Goal: Information Seeking & Learning: Compare options

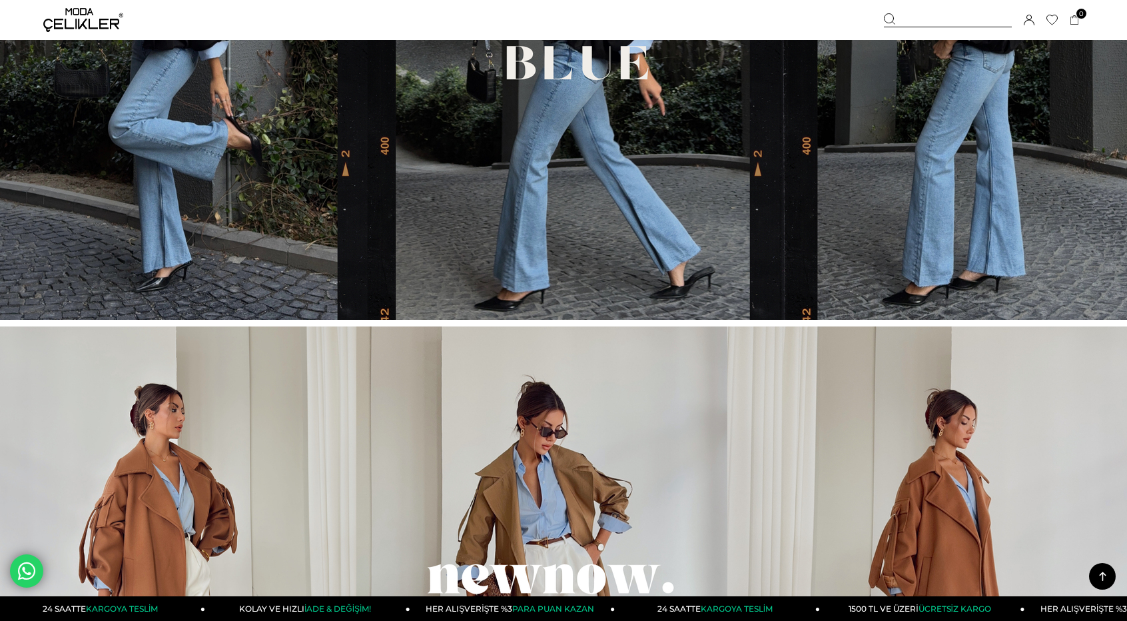
click at [961, 15] on div at bounding box center [948, 20] width 128 height 14
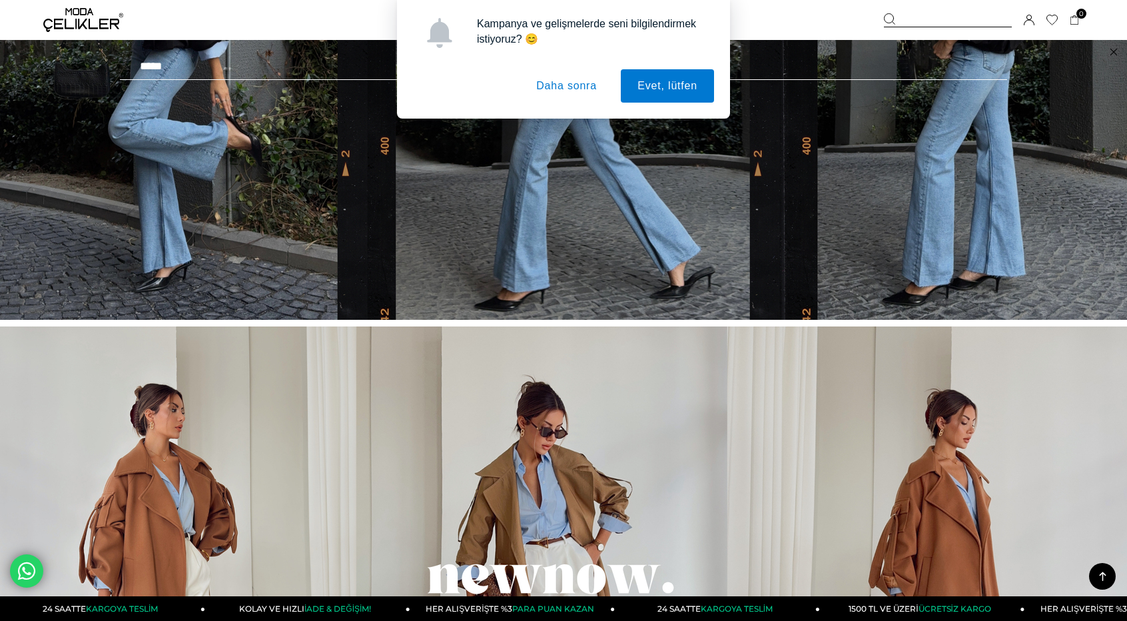
paste input "******"
type input "******"
click at [579, 83] on button "Daha sonra" at bounding box center [567, 85] width 94 height 33
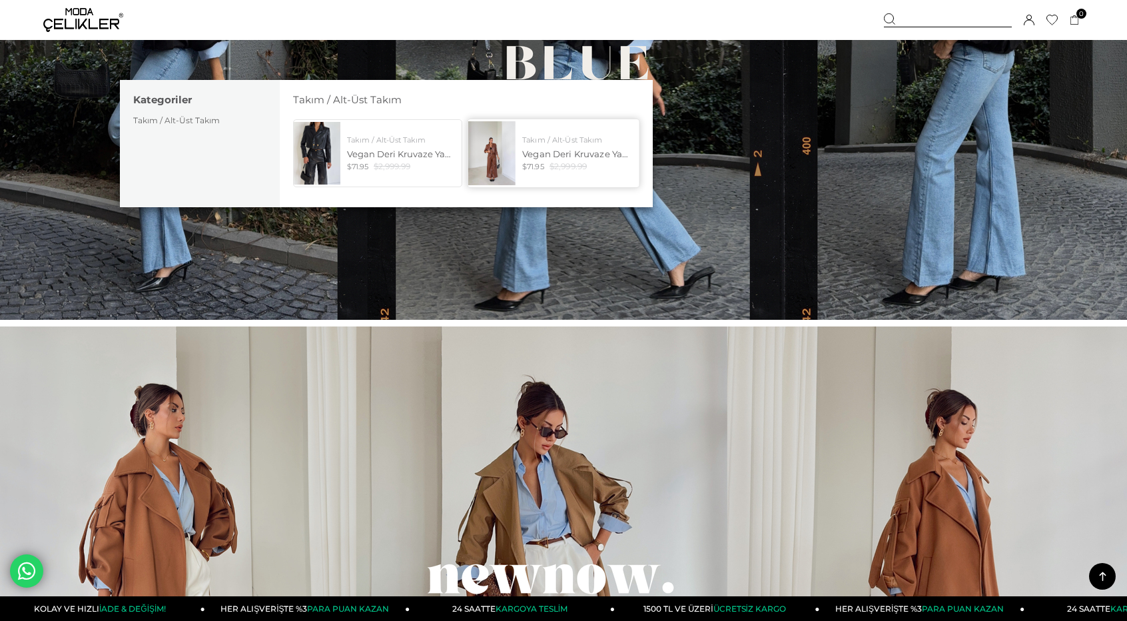
click at [554, 133] on link "Takım / Alt-Üst Takım Vegan Deri Kruvaze Yaka Düğmeli İkili Crop Kander Taba Ka…" at bounding box center [553, 153] width 173 height 69
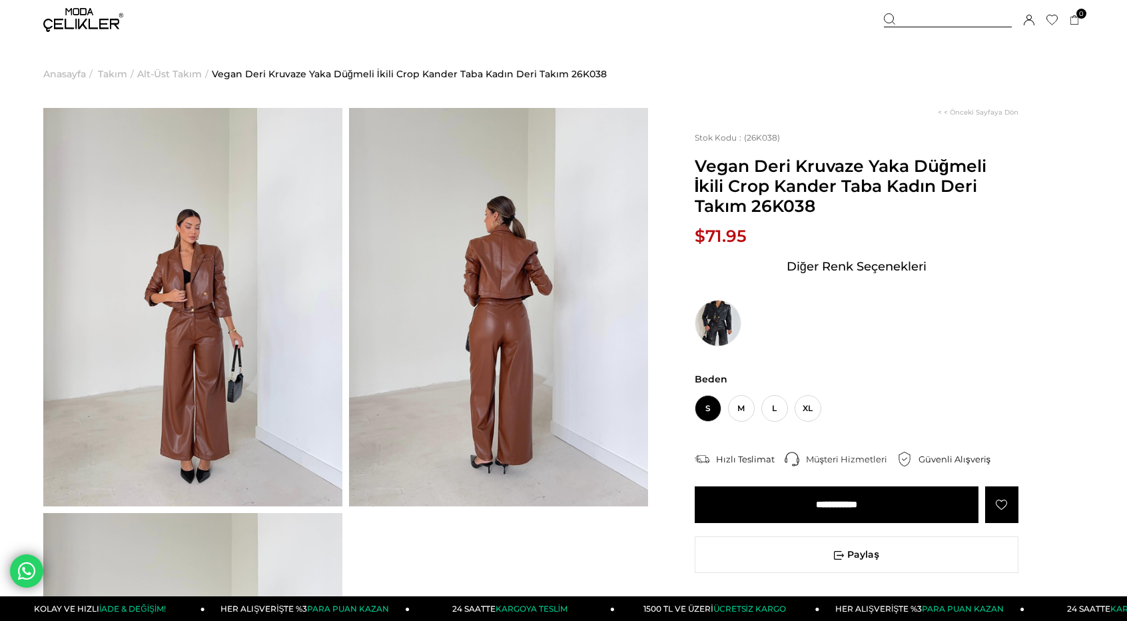
click at [258, 53] on span "Vegan Deri Kruvaze Yaka Düğmeli İkili Crop Kander Taba Kadın Deri Takım 26K038" at bounding box center [409, 74] width 395 height 68
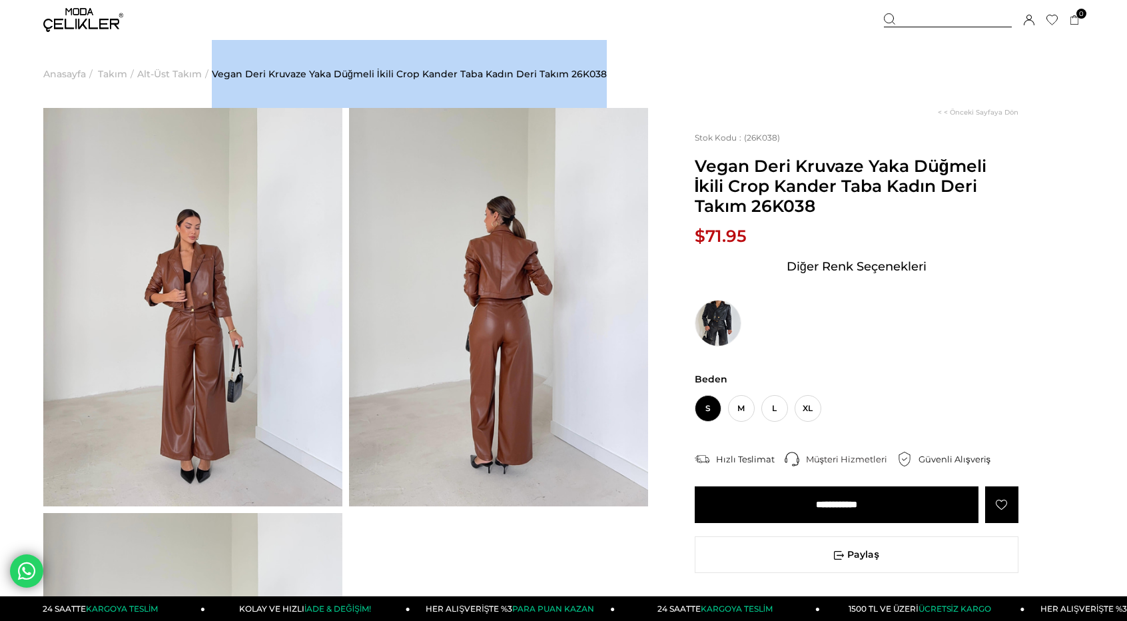
drag, startPoint x: 607, startPoint y: 67, endPoint x: 211, endPoint y: 70, distance: 396.4
click at [211, 70] on ul "Anasayfa > Takım > Alt-Üst Takım > Vegan Deri Kruvaze Yaka Düğmeli İkili Crop K…" at bounding box center [563, 74] width 1041 height 68
copy span "Vegan Deri Kruvaze Yaka Düğmeli İkili Crop Kander Taba Kadın Deri Takım 26K038"
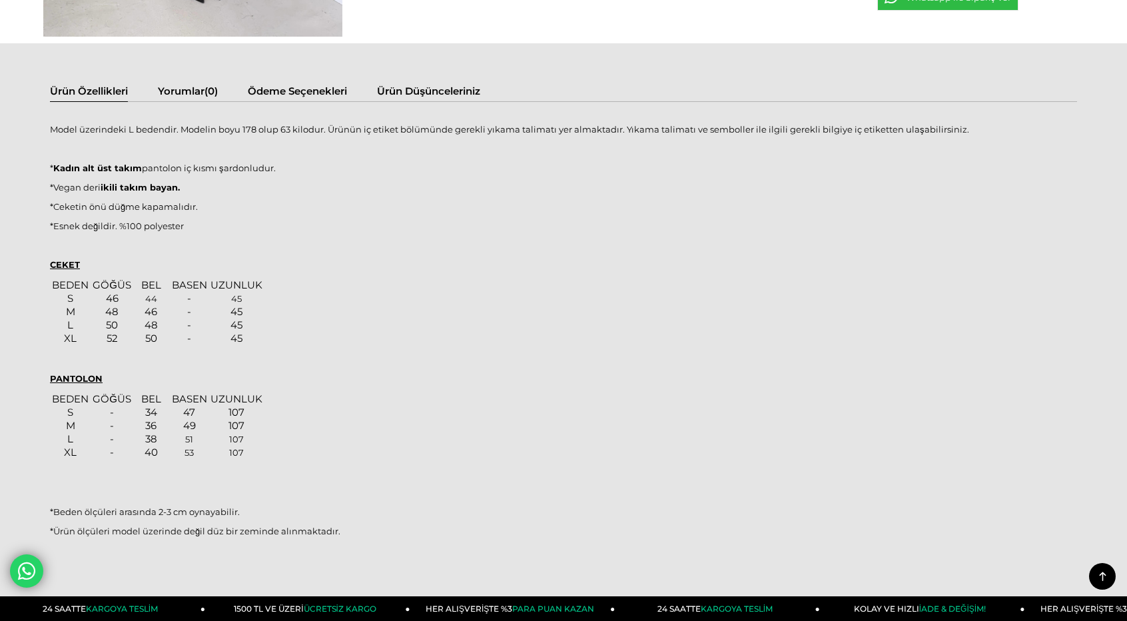
scroll to position [873, 0]
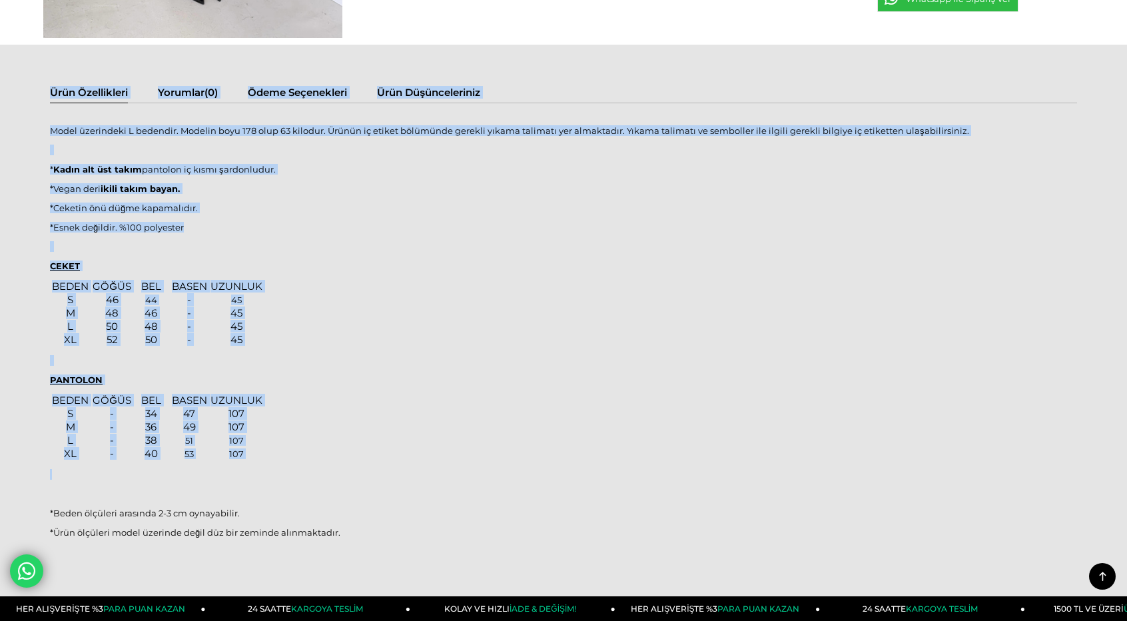
drag, startPoint x: 30, startPoint y: 130, endPoint x: 63, endPoint y: 482, distance: 353.9
click at [63, 482] on div "Ürün Özellikleri Yorumlar (0) Ödeme Seçenekleri Ürün Düşünceleriniz Model üzeri…" at bounding box center [563, 330] width 1127 height 571
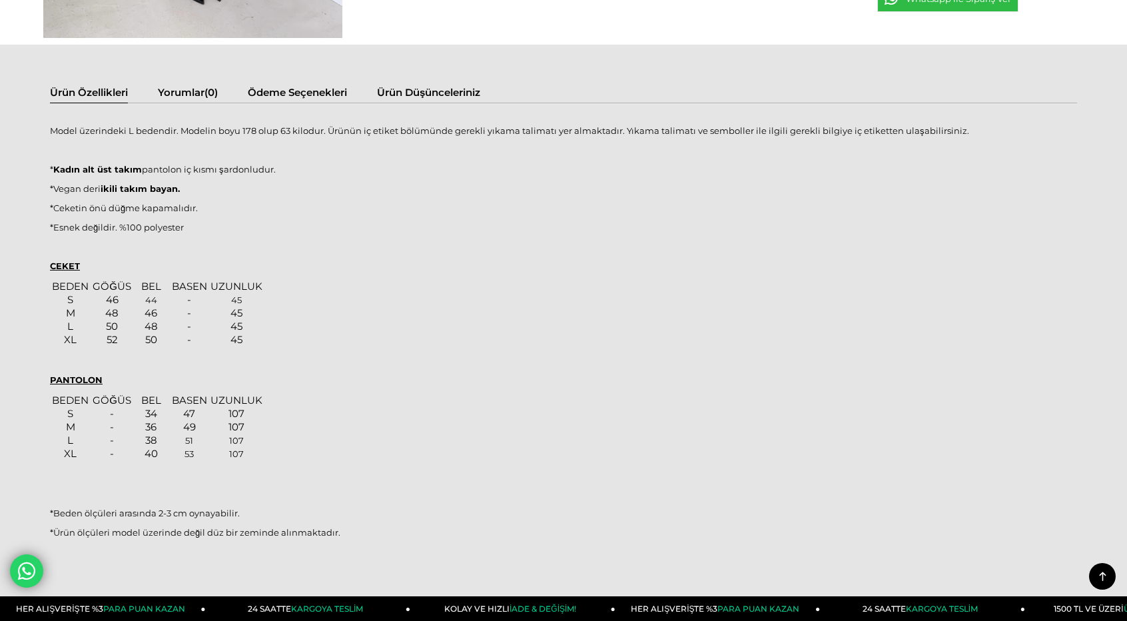
click at [41, 139] on div "Ürün Özellikleri Yorumlar (0) Ödeme Seçenekleri Ürün Düşünceleriniz Model üzeri…" at bounding box center [563, 330] width 1127 height 571
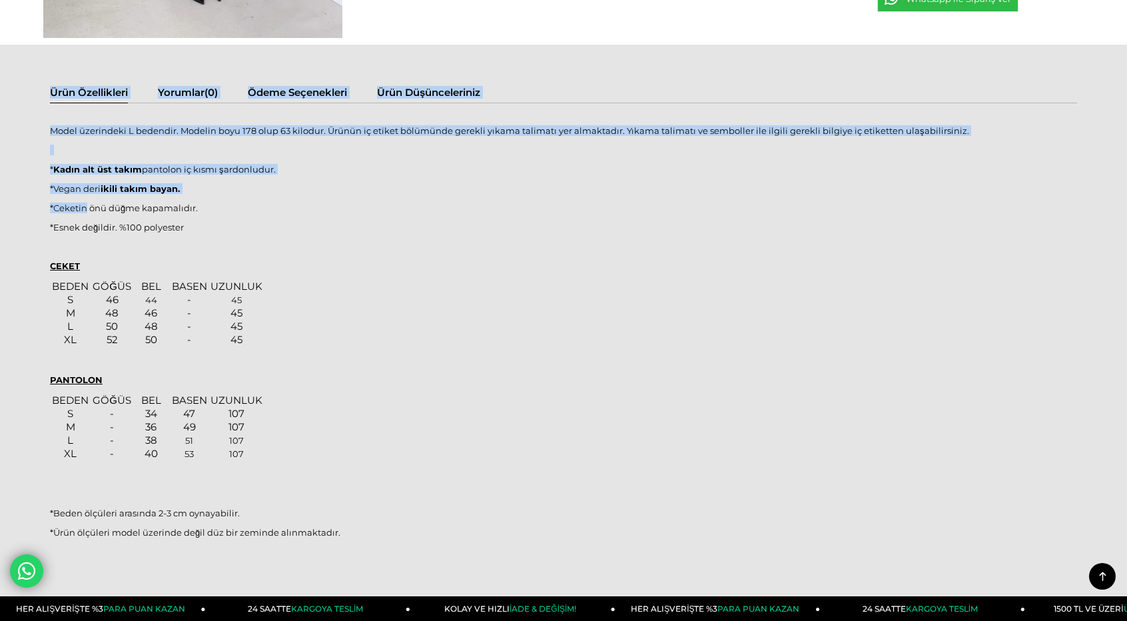
drag, startPoint x: 42, startPoint y: 139, endPoint x: 85, endPoint y: 193, distance: 69.2
click at [85, 193] on div "Ürün Özellikleri Yorumlar (0) Ödeme Seçenekleri Ürün Düşünceleriniz Model üzeri…" at bounding box center [563, 330] width 1127 height 571
click at [85, 193] on p "*Vegan deri ikili takım bayan." at bounding box center [563, 188] width 1027 height 11
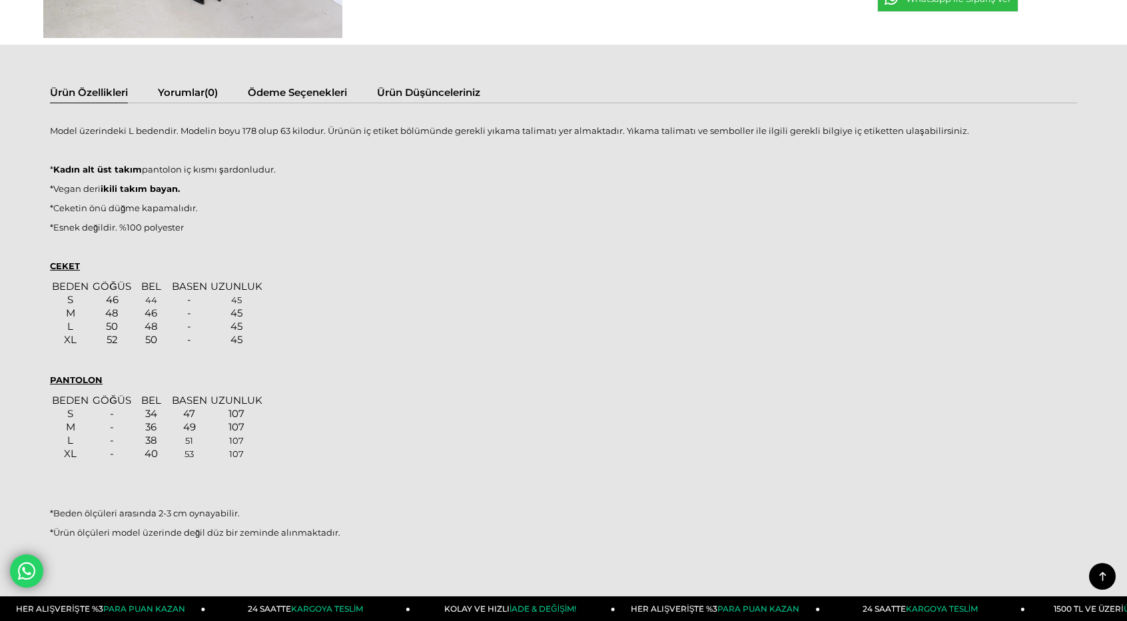
click at [85, 193] on p "*Vegan deri ikili takım bayan." at bounding box center [563, 188] width 1027 height 11
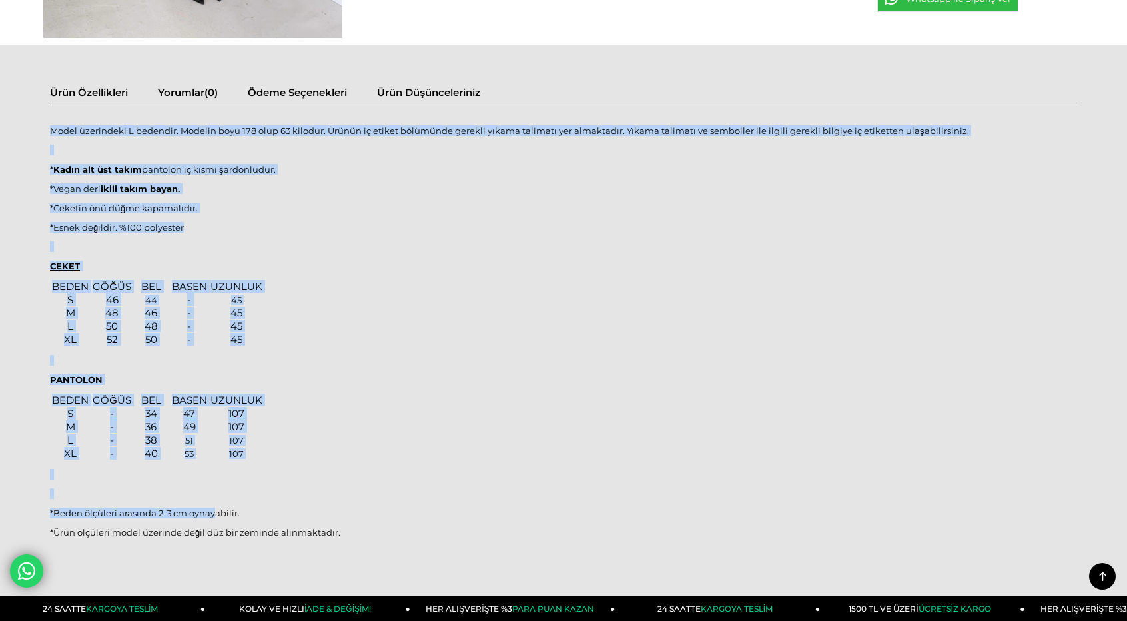
drag, startPoint x: 52, startPoint y: 130, endPoint x: 213, endPoint y: 518, distance: 420.2
click at [213, 518] on div "Model üzerindeki L bedendir. Modelin boyu 178 olup 63 kilodur. Ürünün iç etiket…" at bounding box center [563, 339] width 1027 height 444
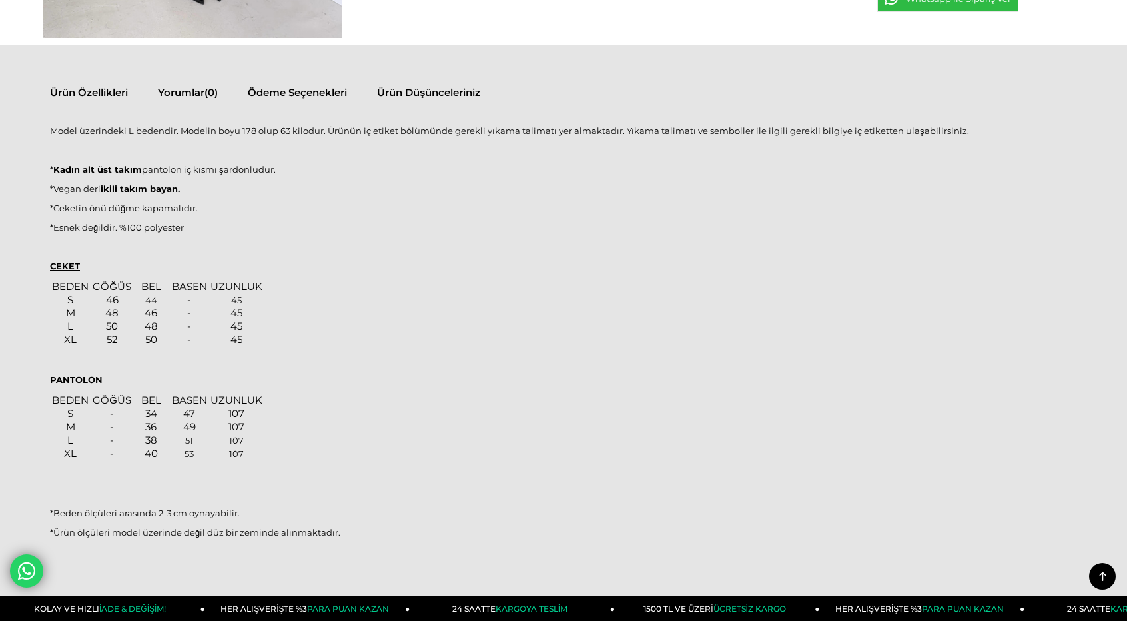
click at [348, 543] on div "Model üzerindeki L bedendir. Modelin boyu 178 olup 63 kilodur. Ürünün iç etiket…" at bounding box center [563, 339] width 1027 height 444
click at [348, 544] on div "Model üzerindeki L bedendir. Modelin boyu 178 olup 63 kilodur. Ürünün iç etiket…" at bounding box center [563, 339] width 1027 height 444
click at [345, 523] on div "Model üzerindeki L bedendir. Modelin boyu 178 olup 63 kilodur. Ürünün iç etiket…" at bounding box center [563, 339] width 1027 height 444
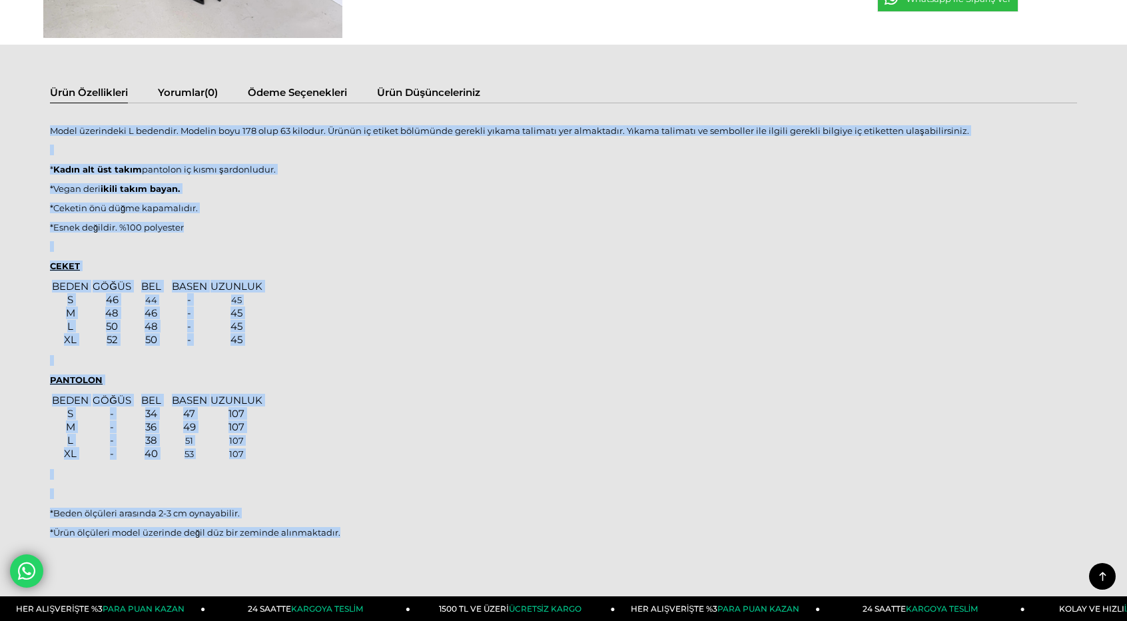
drag, startPoint x: 345, startPoint y: 523, endPoint x: 50, endPoint y: 121, distance: 499.0
click at [50, 121] on div "Model üzerindeki L bedendir. Modelin boyu 178 olup 63 kilodur. Ürünün iç etiket…" at bounding box center [563, 339] width 1027 height 444
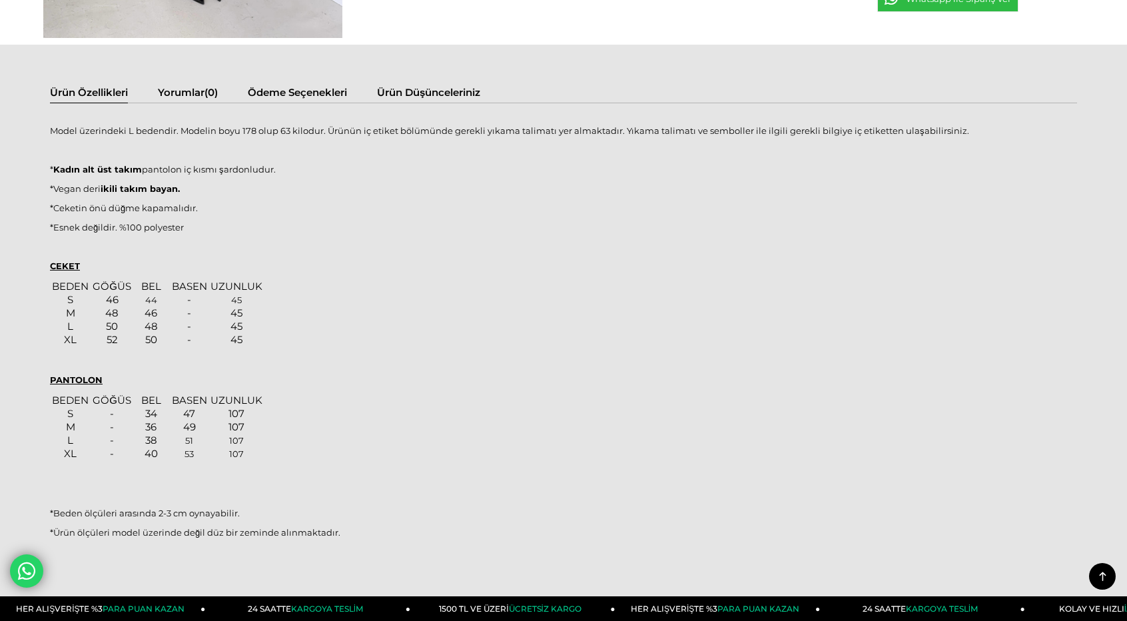
click at [50, 121] on div "Model üzerindeki L bedendir. Modelin boyu 178 olup 63 kilodur. Ürünün iç etiket…" at bounding box center [563, 339] width 1027 height 444
click at [61, 134] on p "Model üzerindeki L bedendir. Modelin boyu 178 olup 63 kilodur. Ürünün iç etiket…" at bounding box center [563, 130] width 1027 height 11
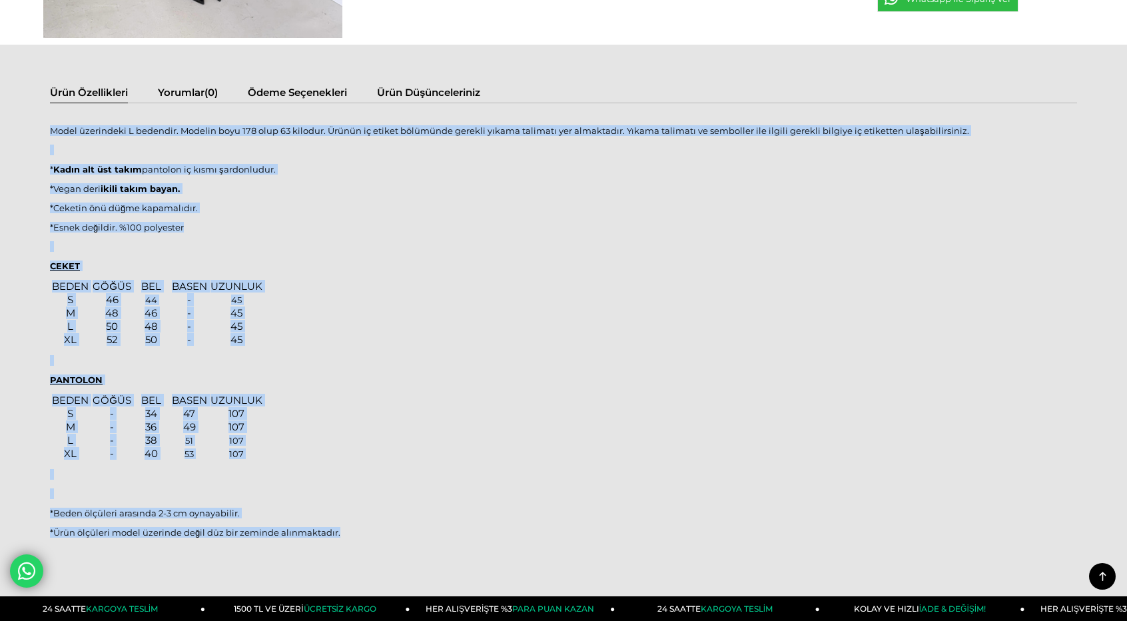
drag, startPoint x: 61, startPoint y: 134, endPoint x: 358, endPoint y: 536, distance: 500.6
click at [358, 536] on div "Model üzerindeki L bedendir. Modelin boyu 178 olup 63 kilodur. Ürünün iç etiket…" at bounding box center [563, 339] width 1027 height 444
copy div "Model üzerindeki L bedendir. Modelin boyu 178 olup 63 kilodur. Ürünün iç etiket…"
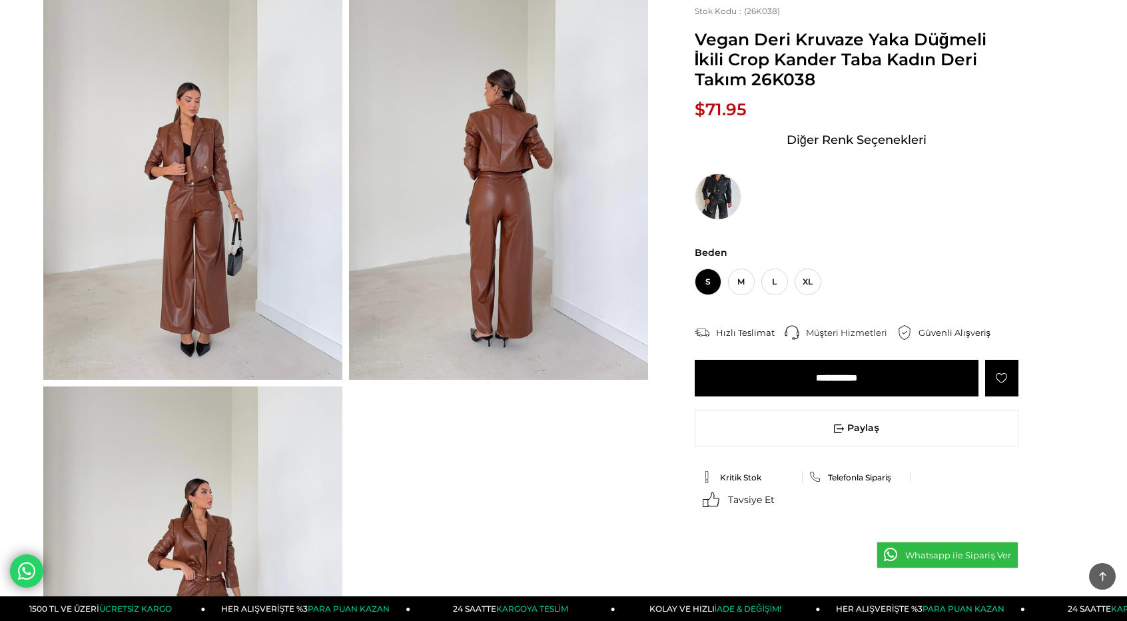
scroll to position [0, 0]
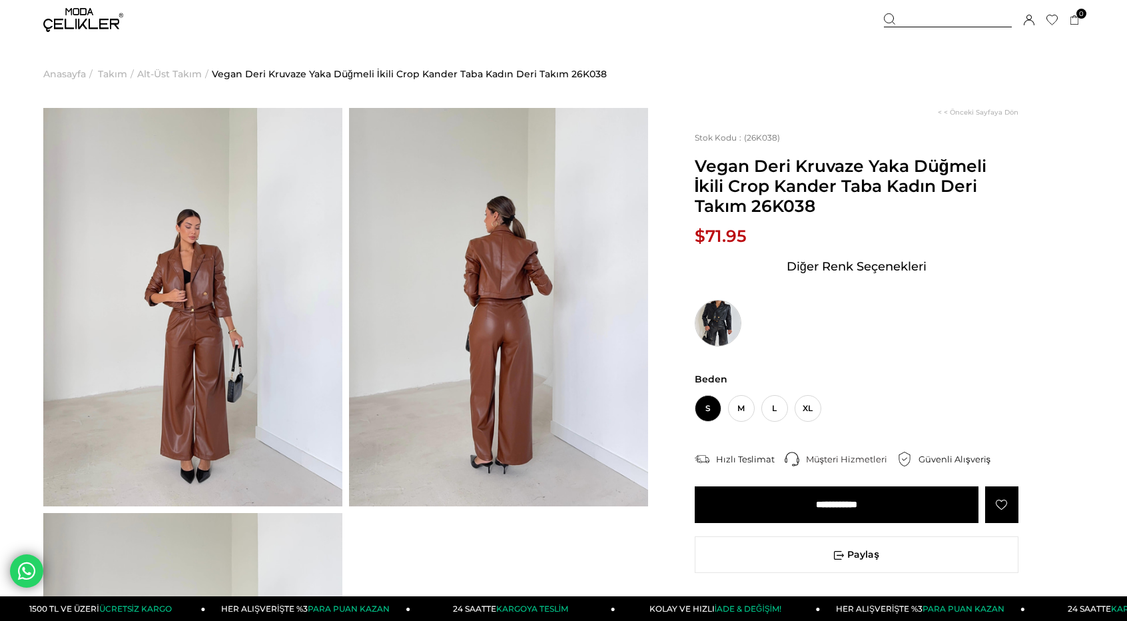
click at [713, 316] on img at bounding box center [718, 323] width 47 height 47
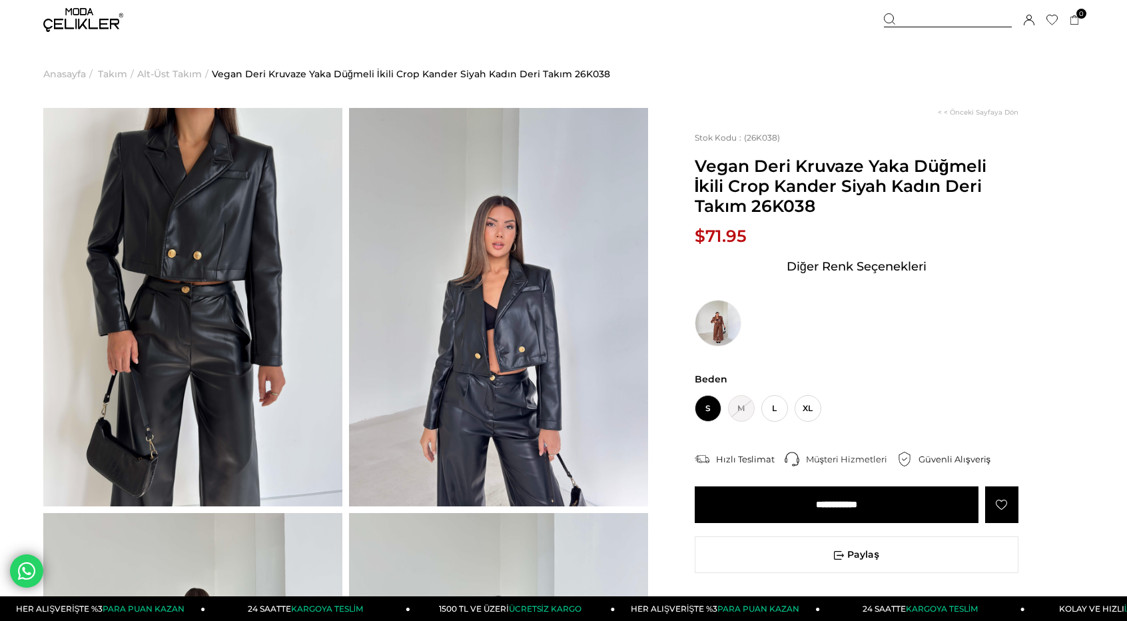
click at [260, 256] on img at bounding box center [192, 307] width 299 height 398
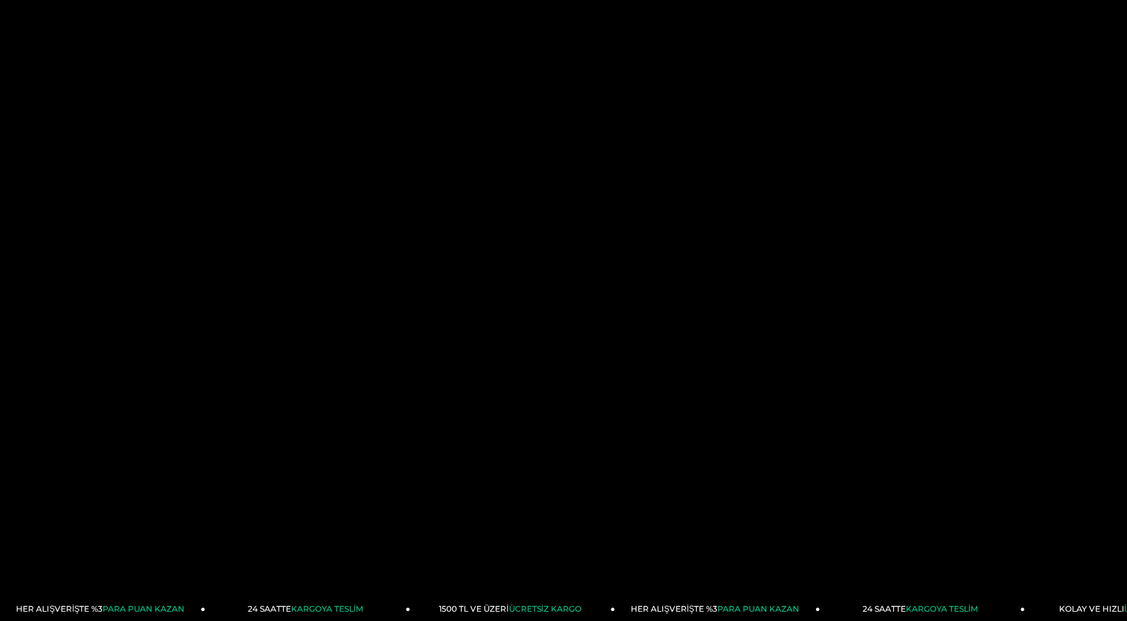
click at [260, 256] on div at bounding box center [563, 310] width 1127 height 621
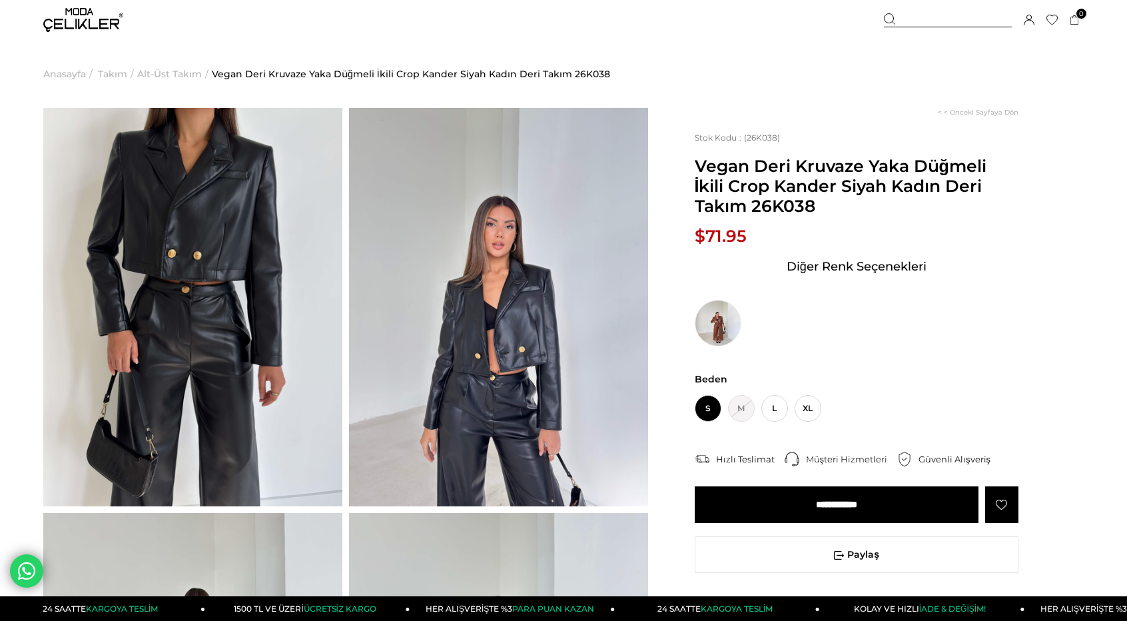
click at [192, 254] on img at bounding box center [192, 307] width 299 height 398
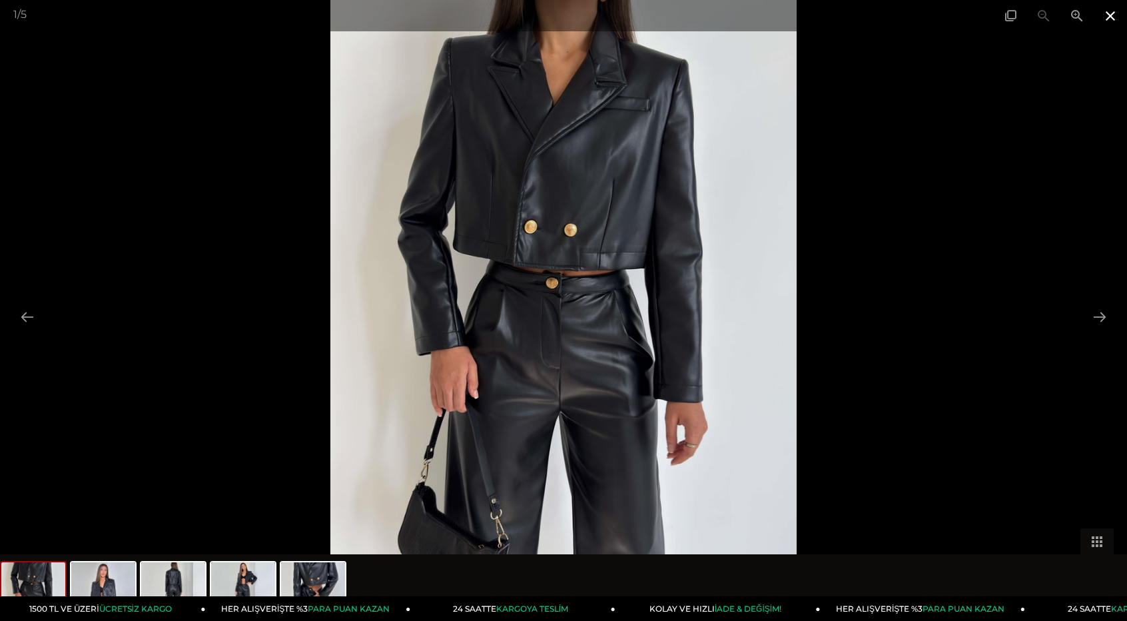
click at [1112, 16] on span at bounding box center [1110, 15] width 33 height 31
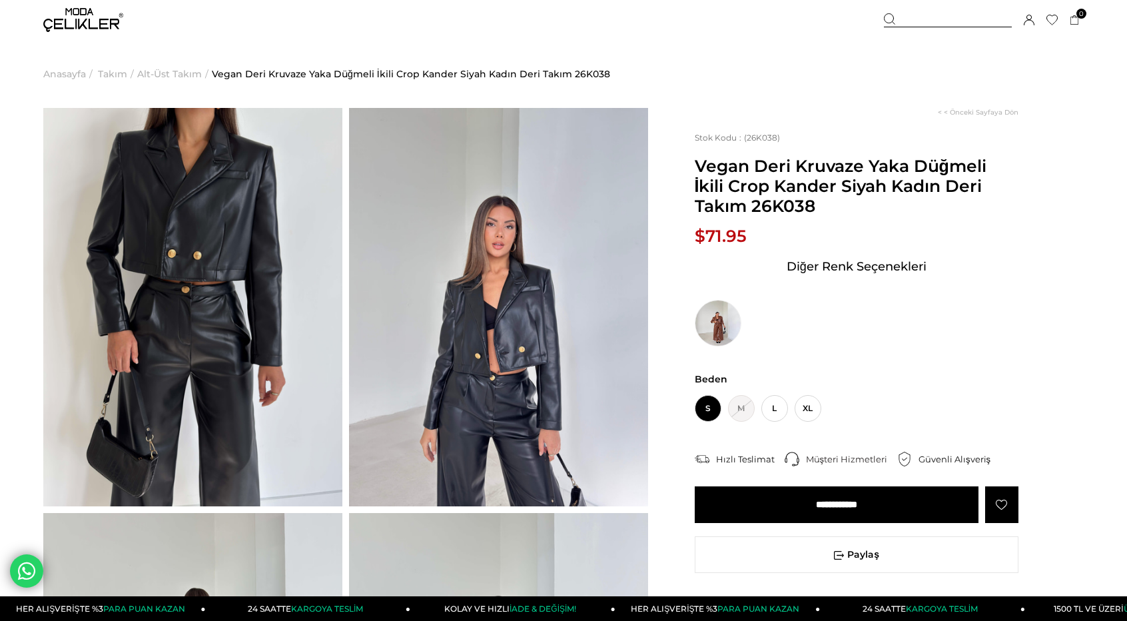
click at [569, 288] on img at bounding box center [498, 307] width 299 height 398
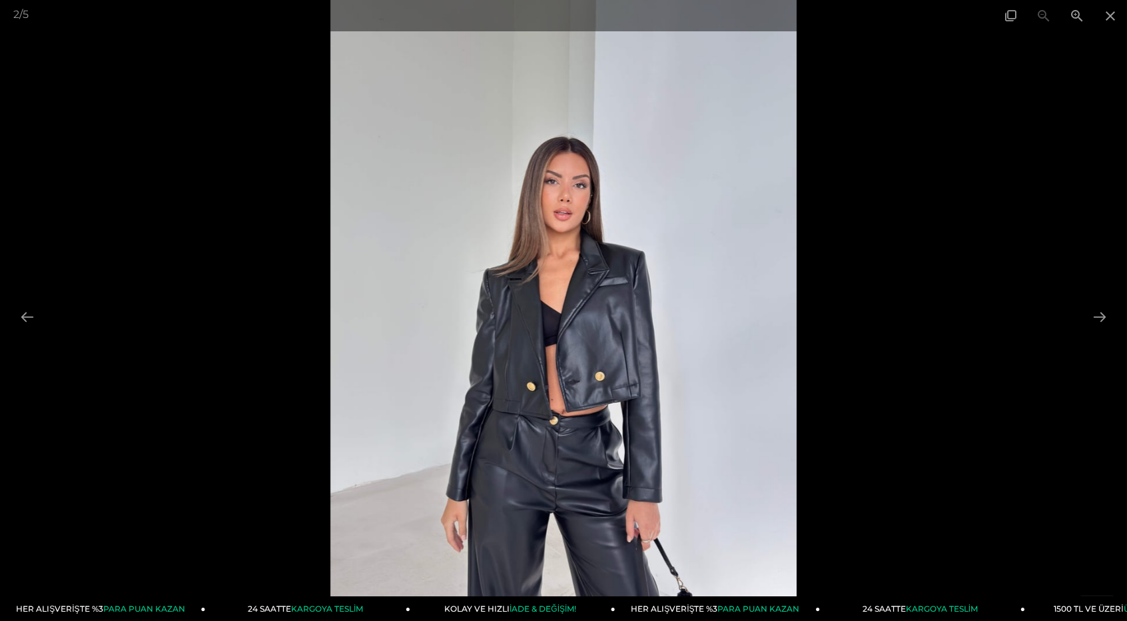
click at [570, 295] on img at bounding box center [563, 310] width 466 height 621
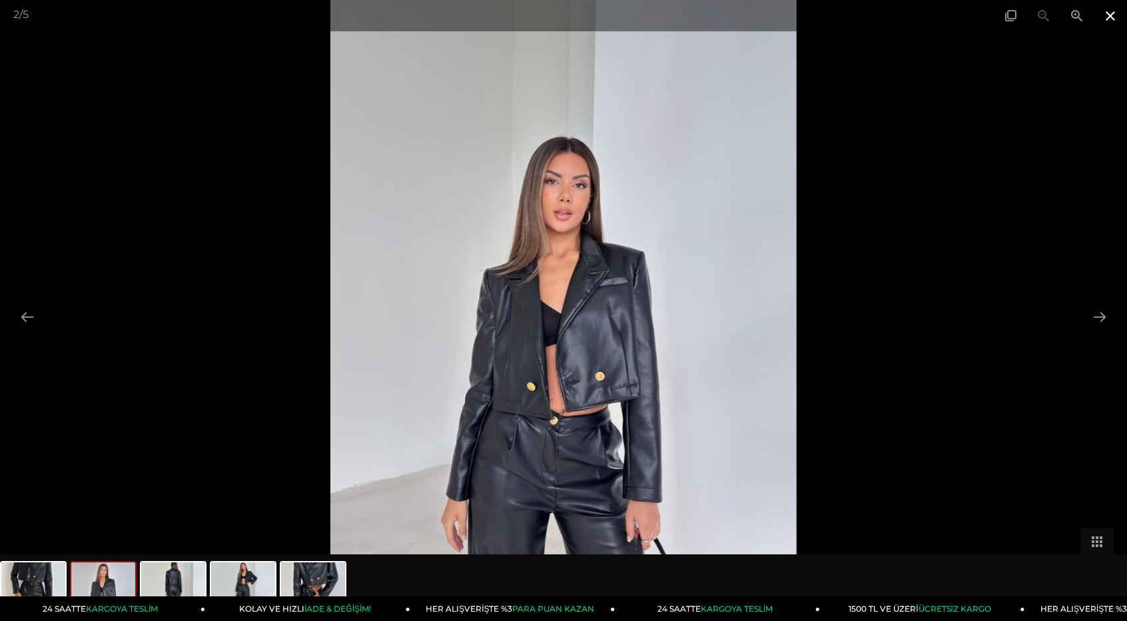
click at [1115, 15] on span at bounding box center [1110, 15] width 33 height 31
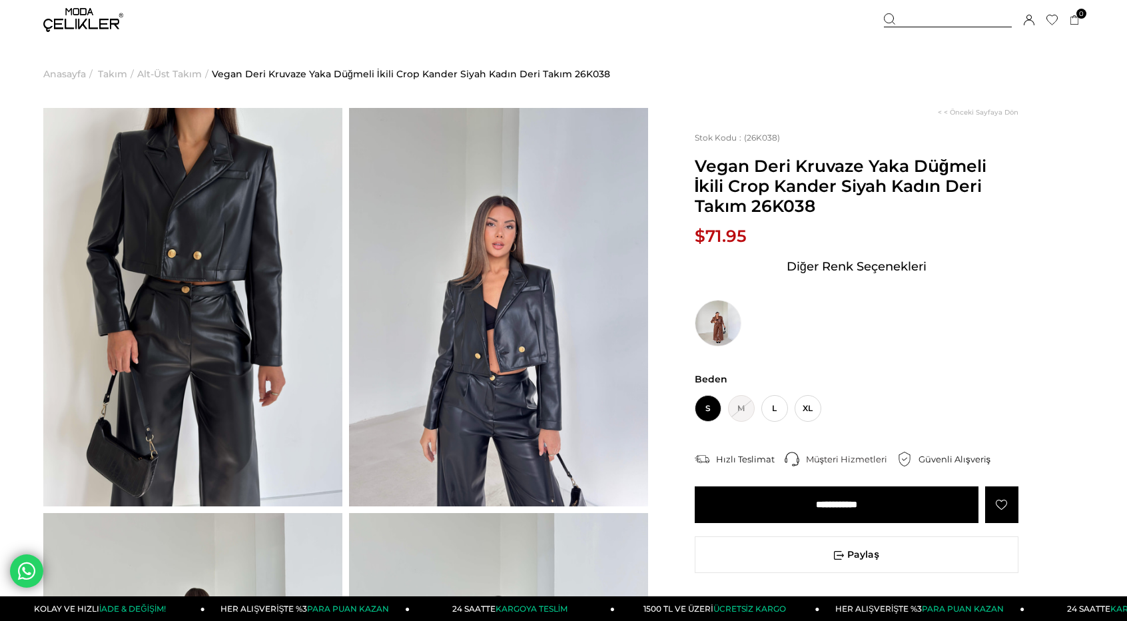
drag, startPoint x: 574, startPoint y: 270, endPoint x: 613, endPoint y: 313, distance: 58.0
click at [613, 313] on img at bounding box center [498, 307] width 299 height 398
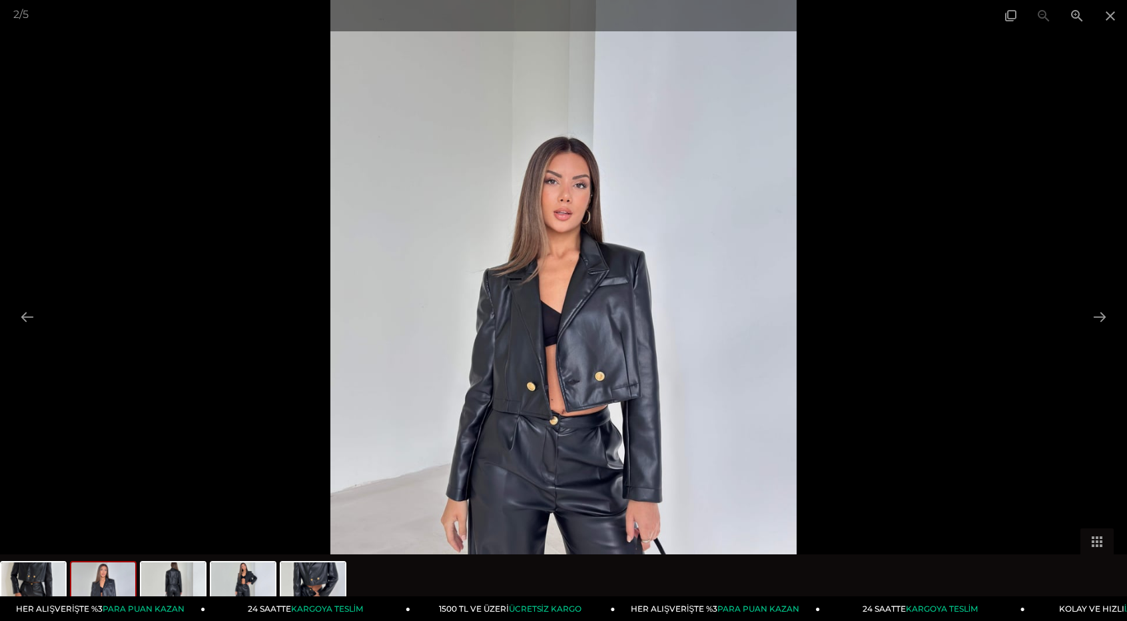
drag, startPoint x: 1099, startPoint y: 318, endPoint x: 977, endPoint y: 342, distance: 124.9
click at [1099, 318] on button at bounding box center [1100, 317] width 28 height 26
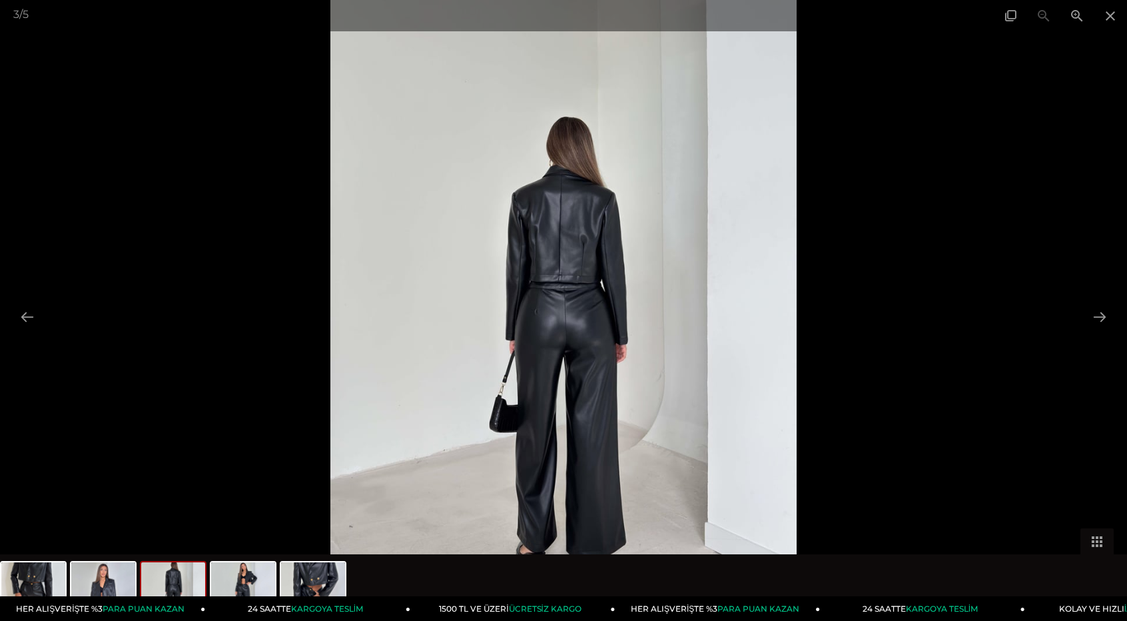
click at [683, 307] on img at bounding box center [563, 310] width 466 height 621
click at [1108, 13] on span at bounding box center [1110, 15] width 33 height 31
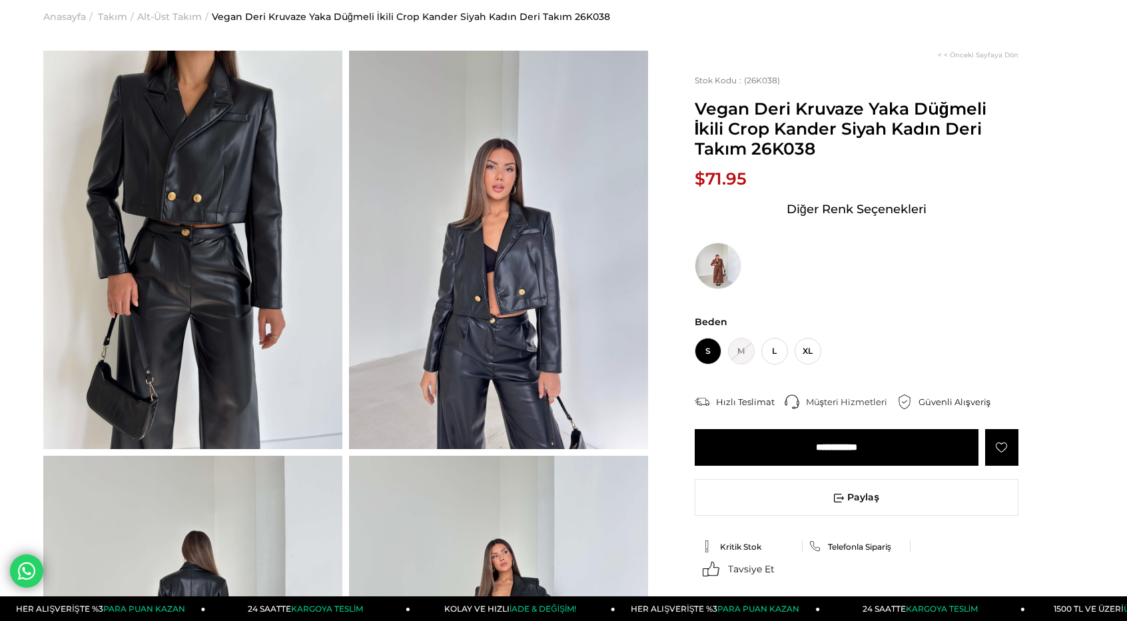
scroll to position [57, 0]
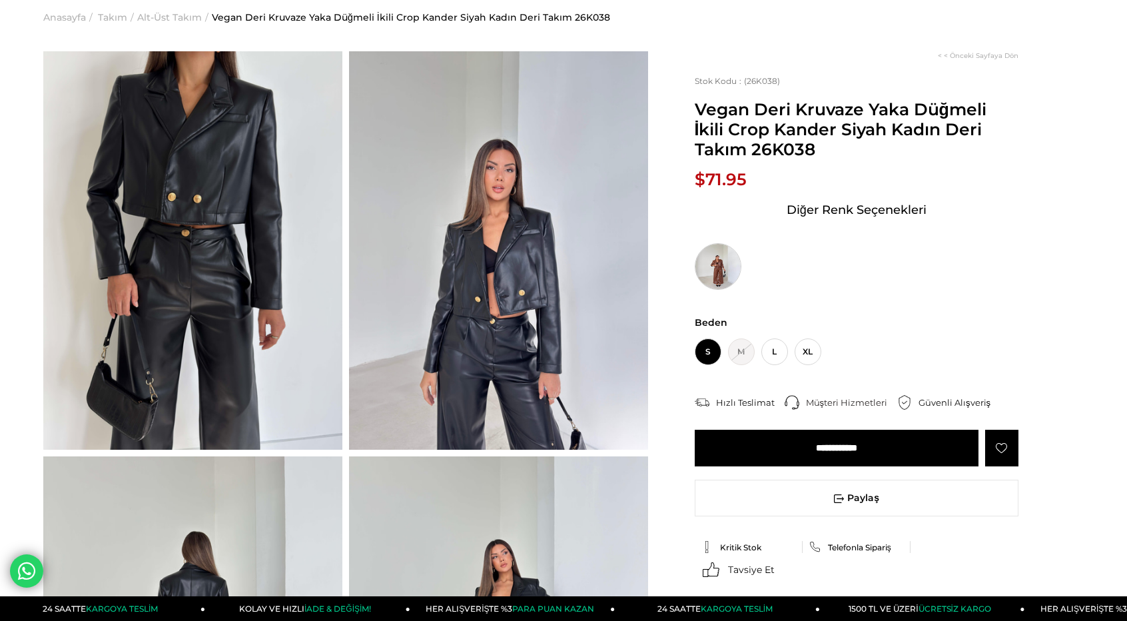
click at [707, 265] on img at bounding box center [718, 266] width 47 height 47
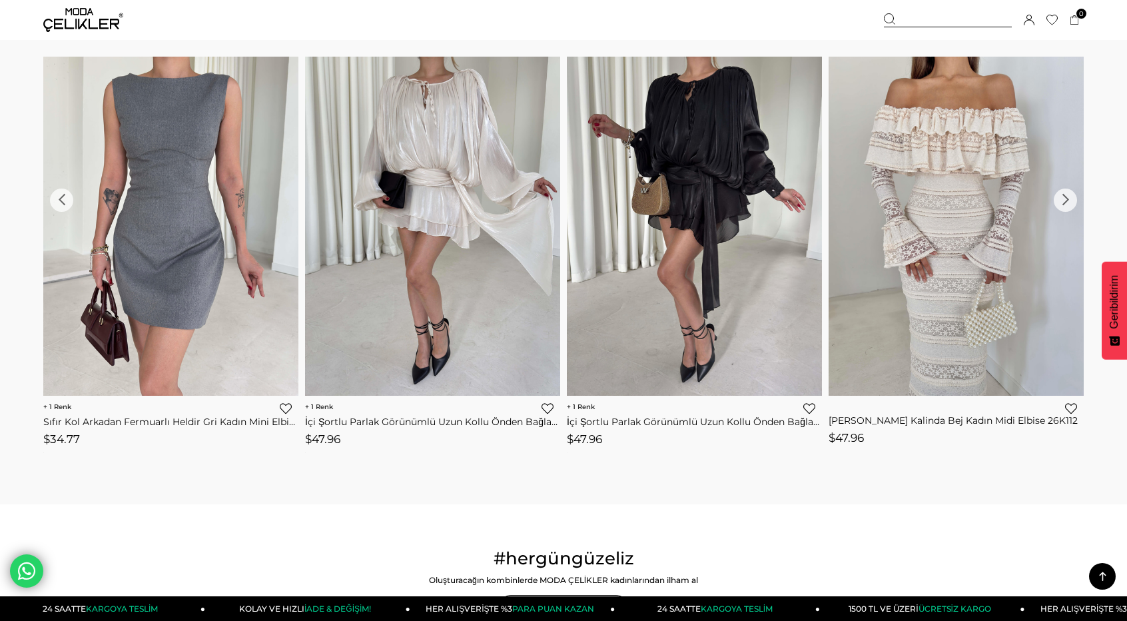
scroll to position [1653, 0]
click at [626, 328] on img at bounding box center [694, 225] width 255 height 340
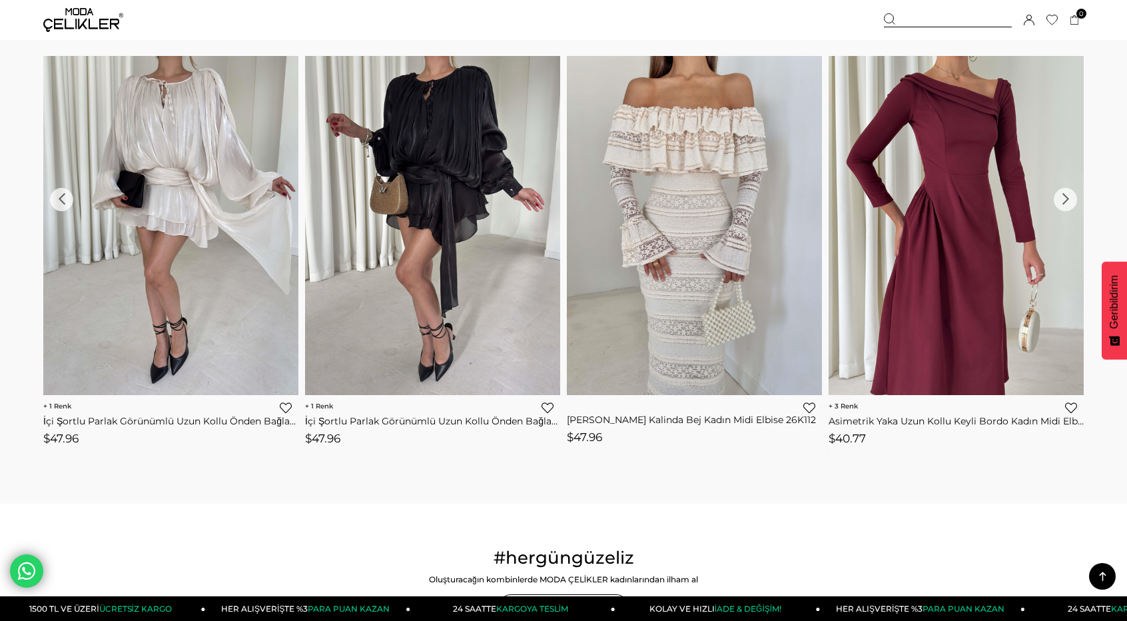
click at [58, 195] on div "‹" at bounding box center [61, 199] width 23 height 23
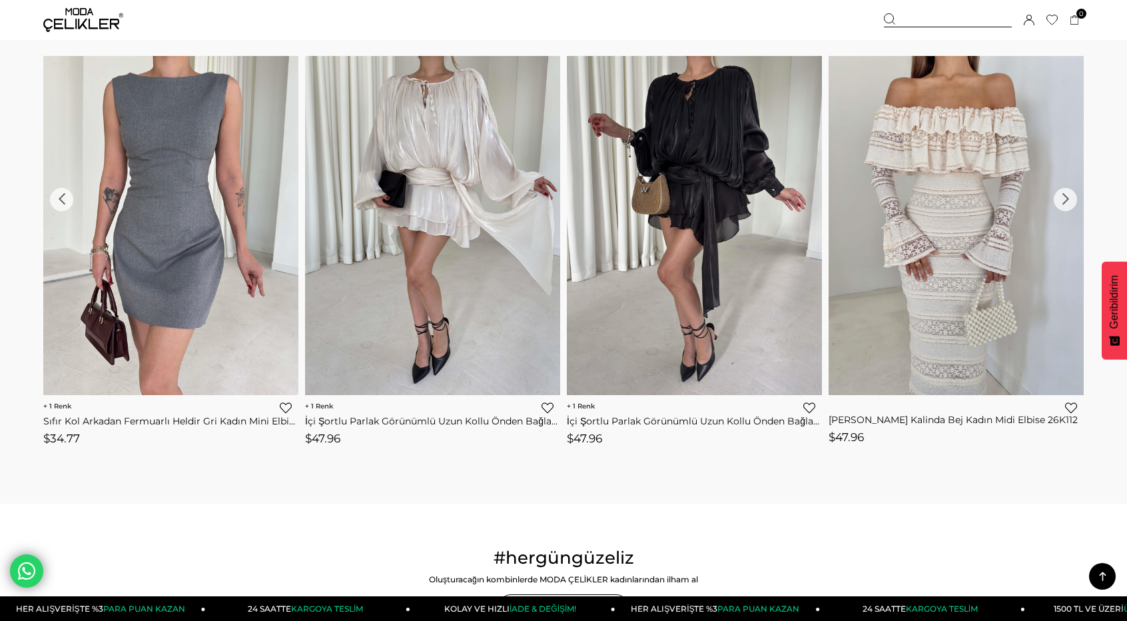
click at [201, 288] on img at bounding box center [170, 225] width 255 height 340
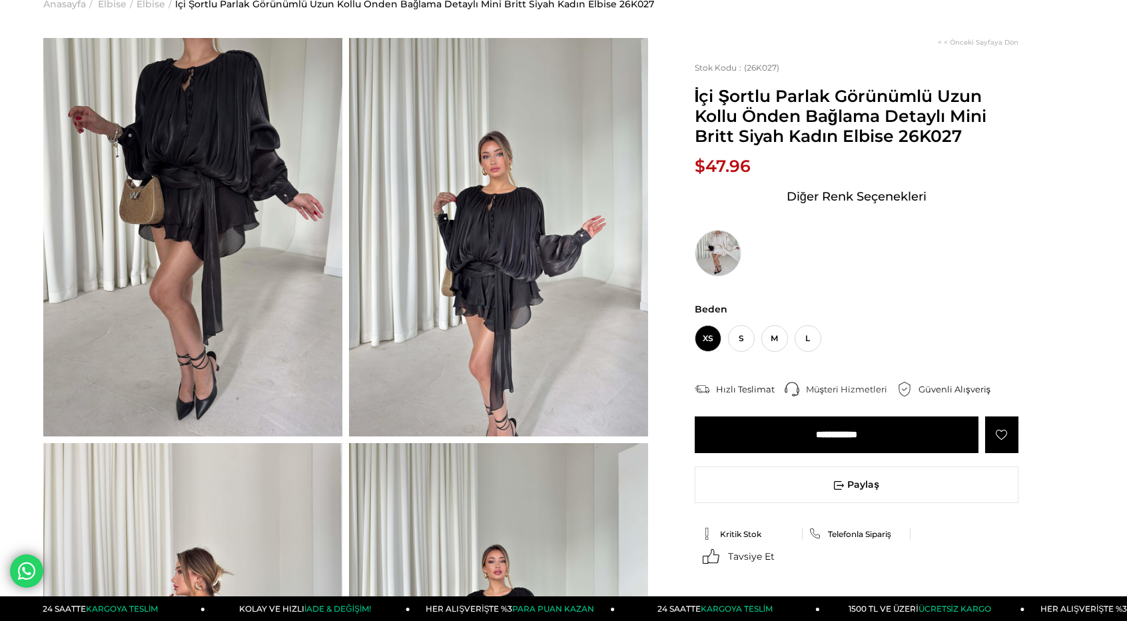
scroll to position [61, 0]
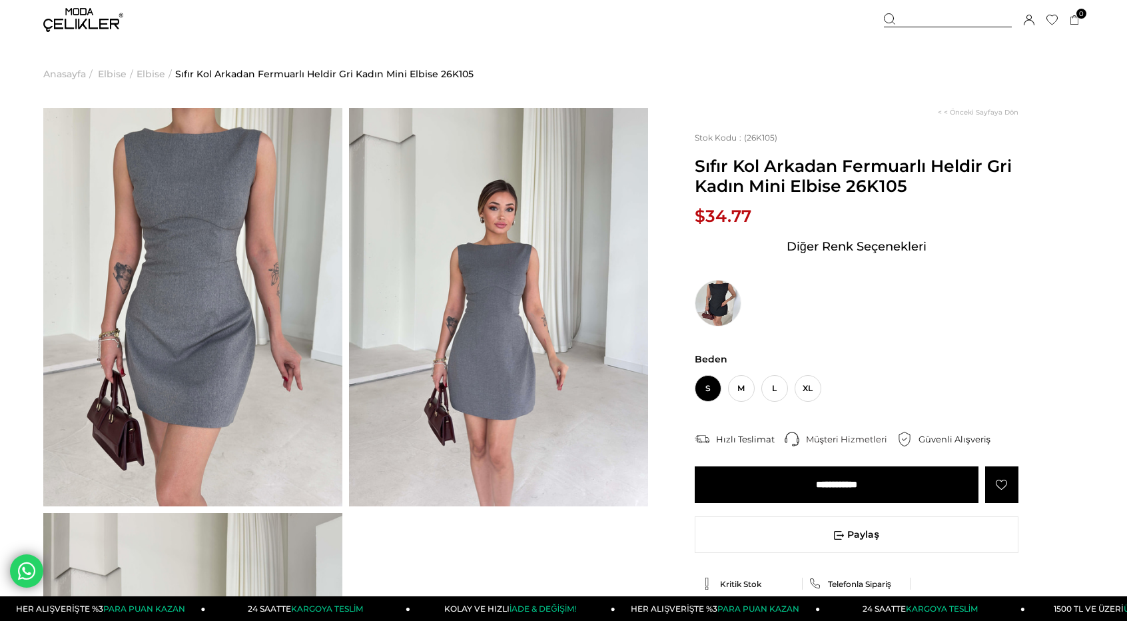
click at [279, 297] on img at bounding box center [192, 307] width 299 height 398
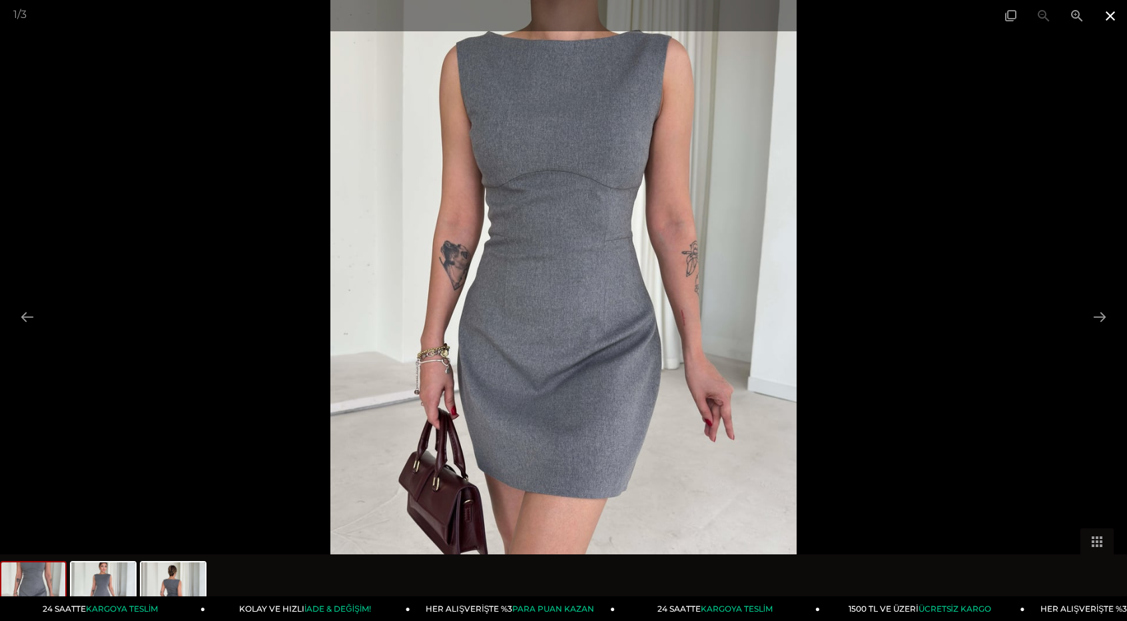
click at [1104, 18] on span at bounding box center [1110, 15] width 33 height 31
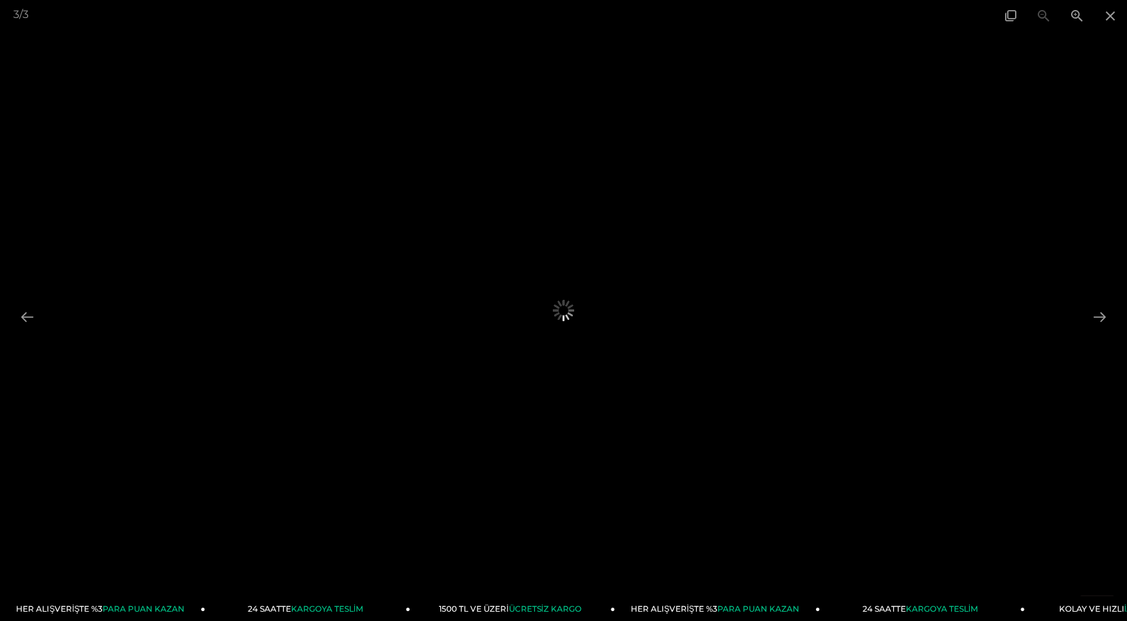
click at [276, 571] on div at bounding box center [563, 310] width 1127 height 621
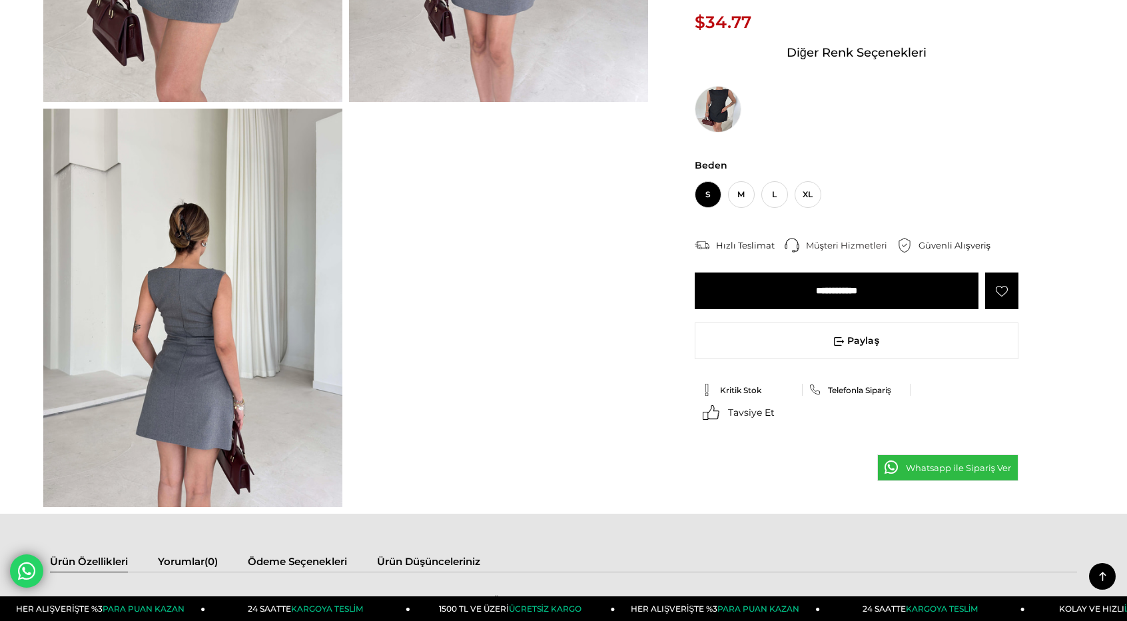
scroll to position [406, 0]
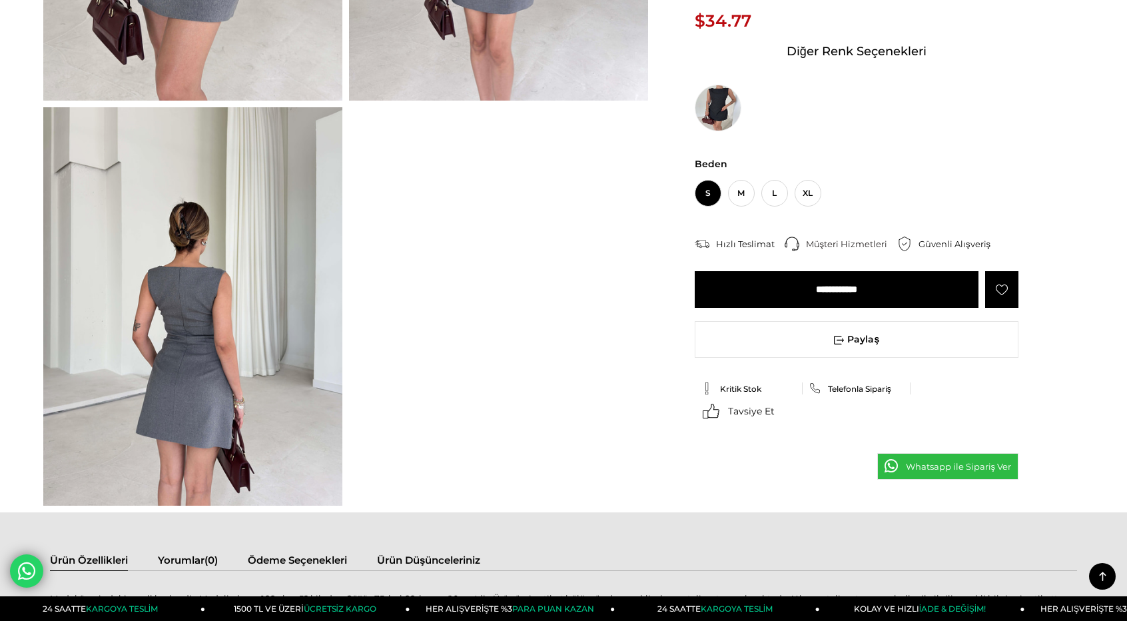
drag, startPoint x: 342, startPoint y: 502, endPoint x: 324, endPoint y: 488, distance: 22.9
click at [324, 488] on img at bounding box center [192, 306] width 299 height 398
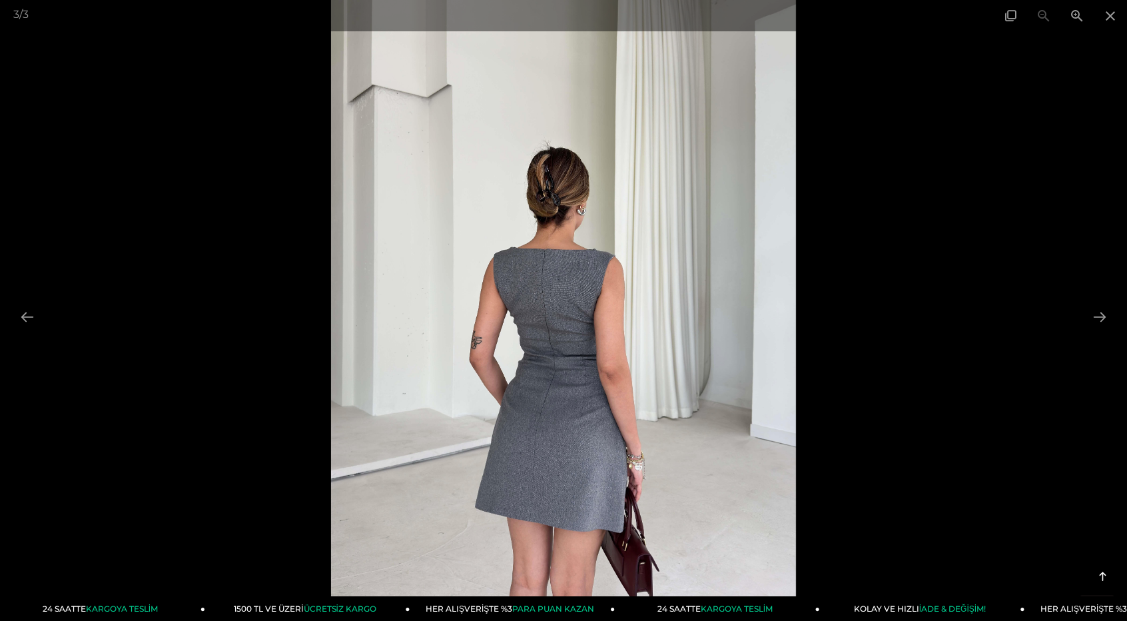
click at [324, 488] on div at bounding box center [563, 310] width 1127 height 621
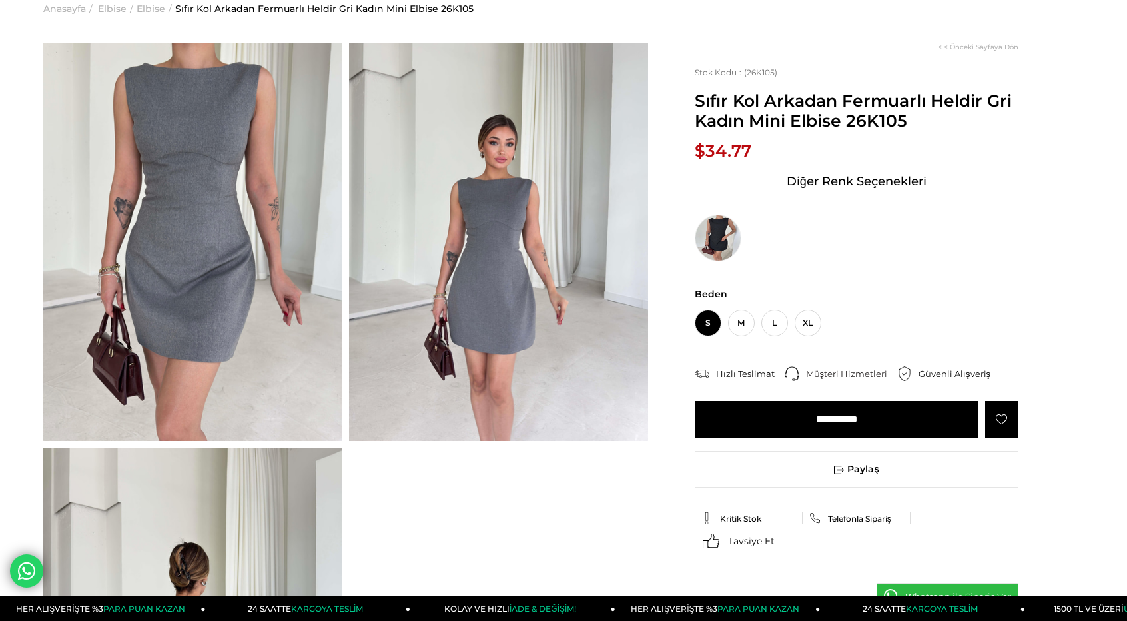
scroll to position [0, 0]
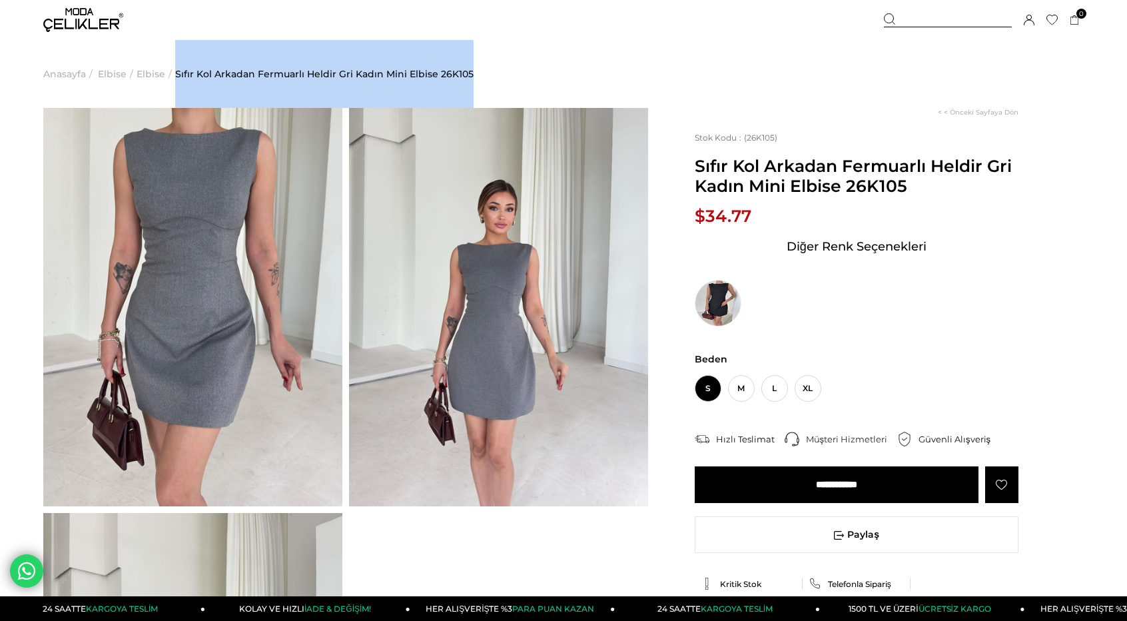
drag, startPoint x: 480, startPoint y: 71, endPoint x: 173, endPoint y: 63, distance: 307.2
click at [173, 63] on ul "Anasayfa > Elbise > Elbise > Sıfır Kol Arkadan Fermuarlı Heldir Gri Kadın Mini …" at bounding box center [563, 74] width 1041 height 68
copy ul "> Sıfır Kol Arkadan Fermuarlı Heldir Gri Kadın Mini Elbise 26K105"
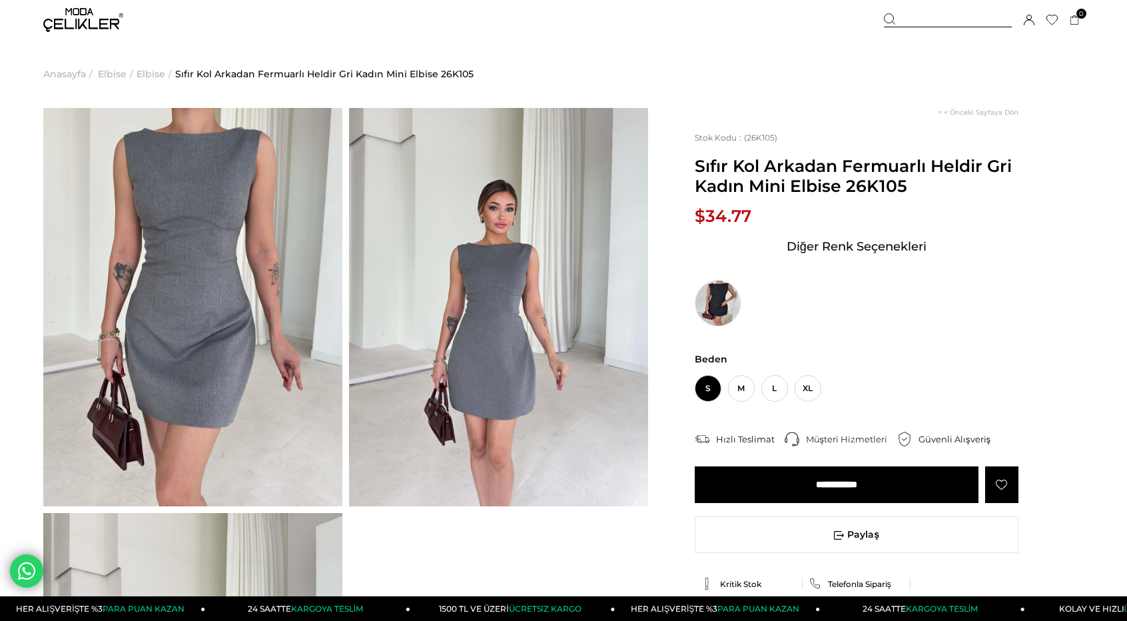
click at [512, 83] on ul "Anasayfa > Elbise > Elbise > Sıfır Kol Arkadan Fermuarlı Heldir Gri Kadın Mini …" at bounding box center [563, 74] width 1041 height 68
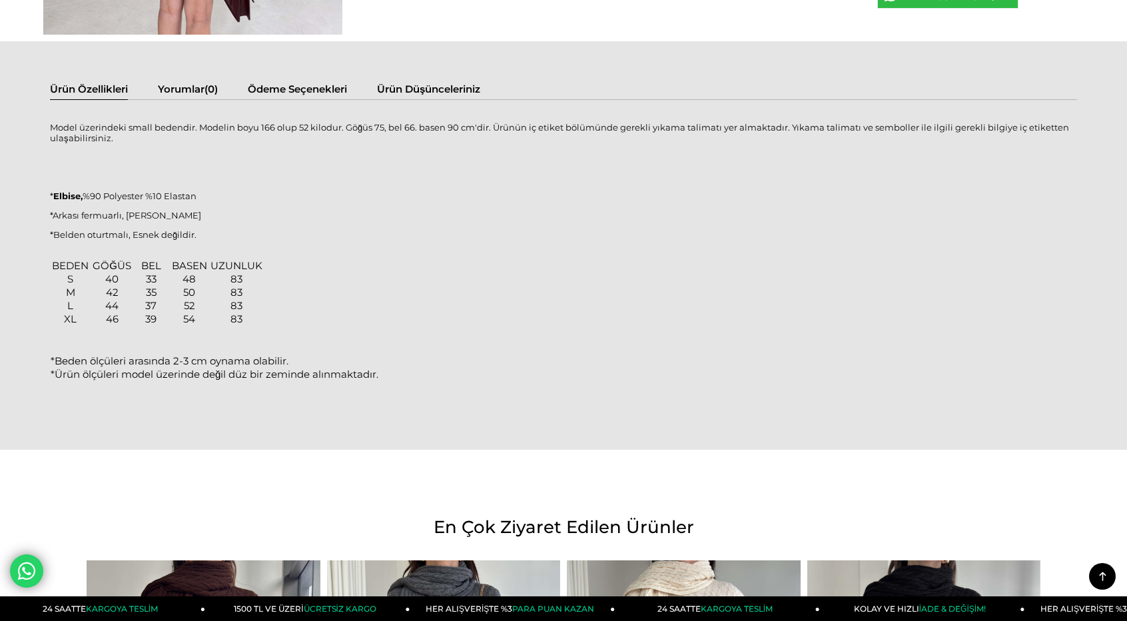
scroll to position [879, 0]
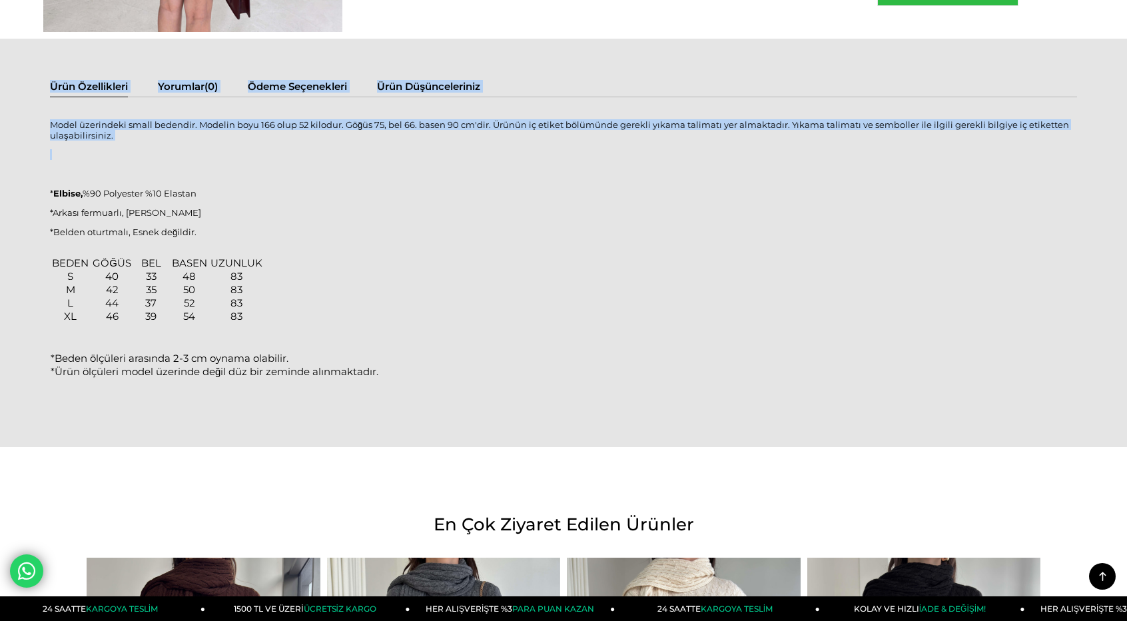
drag, startPoint x: 49, startPoint y: 119, endPoint x: 95, endPoint y: 141, distance: 51.3
click at [95, 141] on div "Ürün Özellikleri Yorumlar (0) Ödeme Seçenekleri Ürün Düşünceleriniz Model üzeri…" at bounding box center [563, 243] width 1127 height 408
click at [95, 141] on div "Model üzerindeki small bedendir. Modelin boyu 166 olup 52 kilodur. Göğüs 75, be…" at bounding box center [563, 252] width 1027 height 282
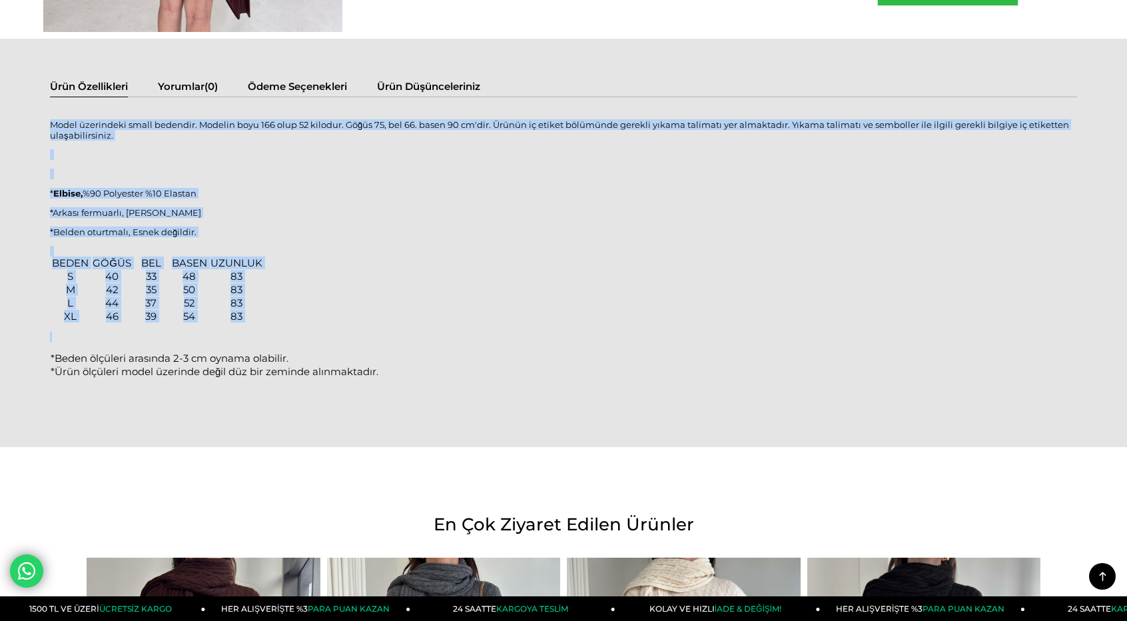
drag, startPoint x: 53, startPoint y: 121, endPoint x: 408, endPoint y: 377, distance: 438.2
click at [408, 377] on div "Model üzerindeki small bedendir. Modelin boyu 166 olup 52 kilodur. Göğüs 75, be…" at bounding box center [563, 252] width 1027 height 282
copy div "Model üzerindeki small bedendir. Modelin boyu 166 olup 52 kilodur. Göğüs 75, be…"
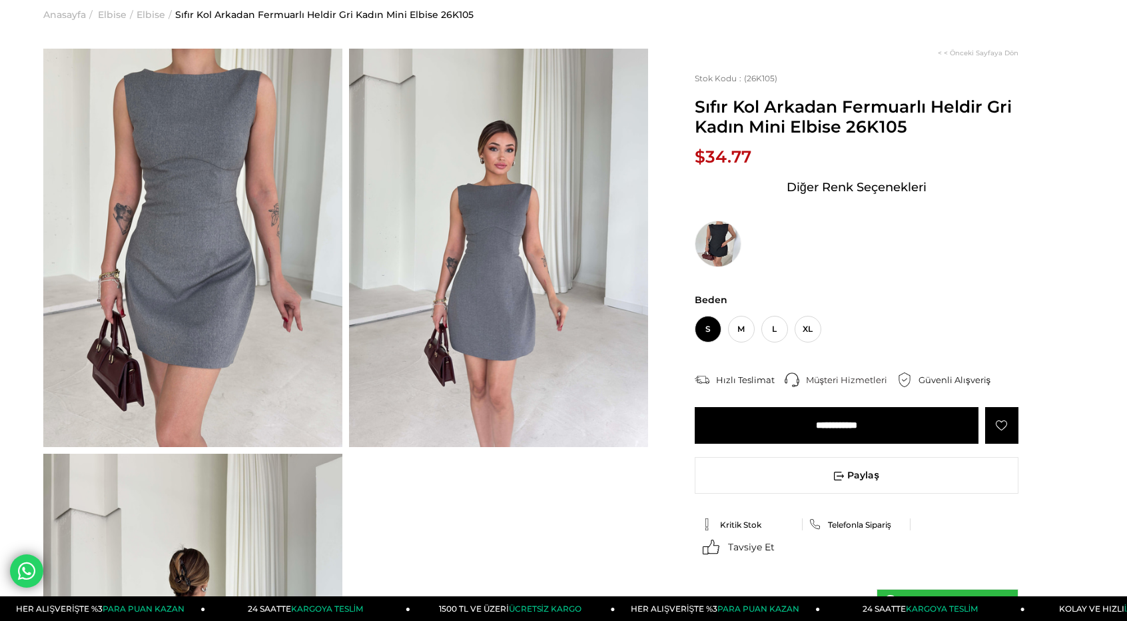
scroll to position [0, 0]
